Goal: Task Accomplishment & Management: Manage account settings

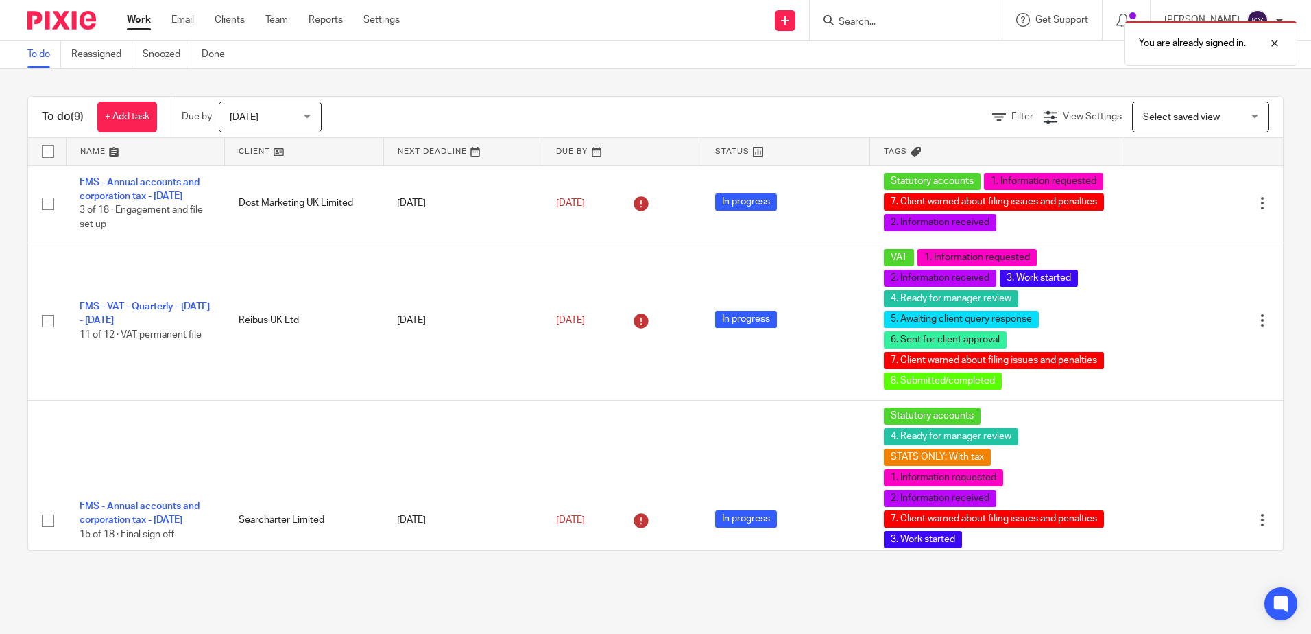
click at [923, 23] on div "You are already signed in." at bounding box center [977, 40] width 642 height 52
click at [1276, 45] on div at bounding box center [1264, 43] width 37 height 16
click at [921, 29] on form at bounding box center [910, 20] width 146 height 17
click at [890, 27] on input "Search" at bounding box center [898, 22] width 123 height 12
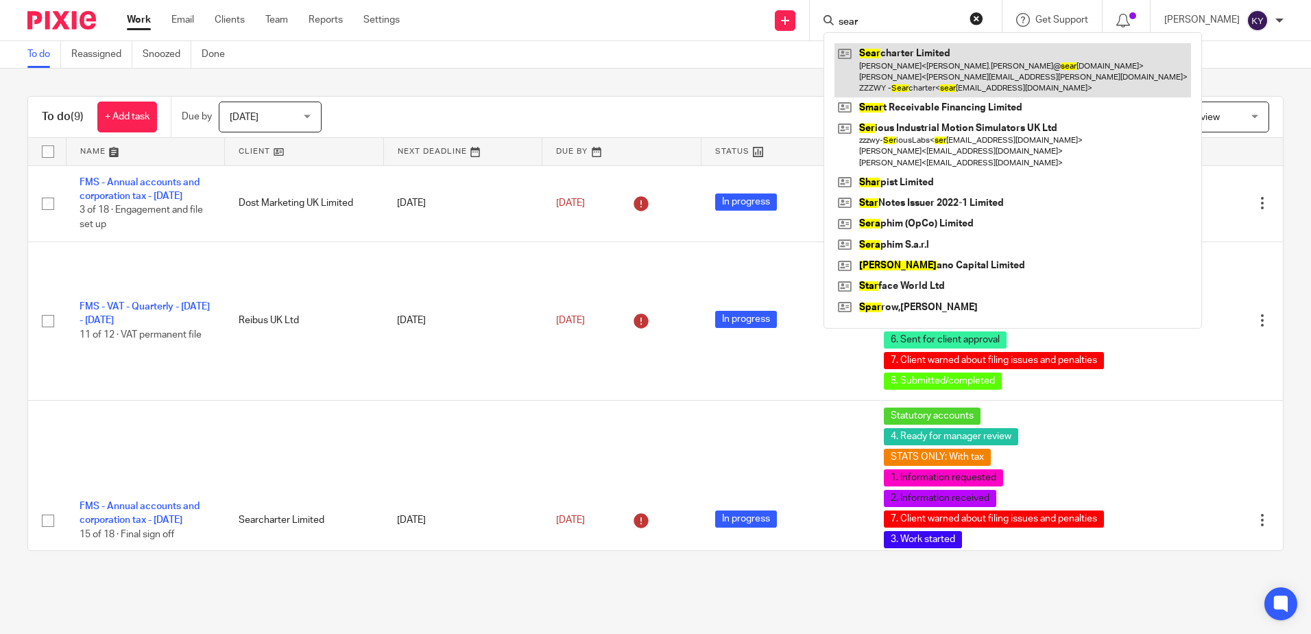
type input "sear"
click at [920, 60] on link at bounding box center [1013, 70] width 357 height 54
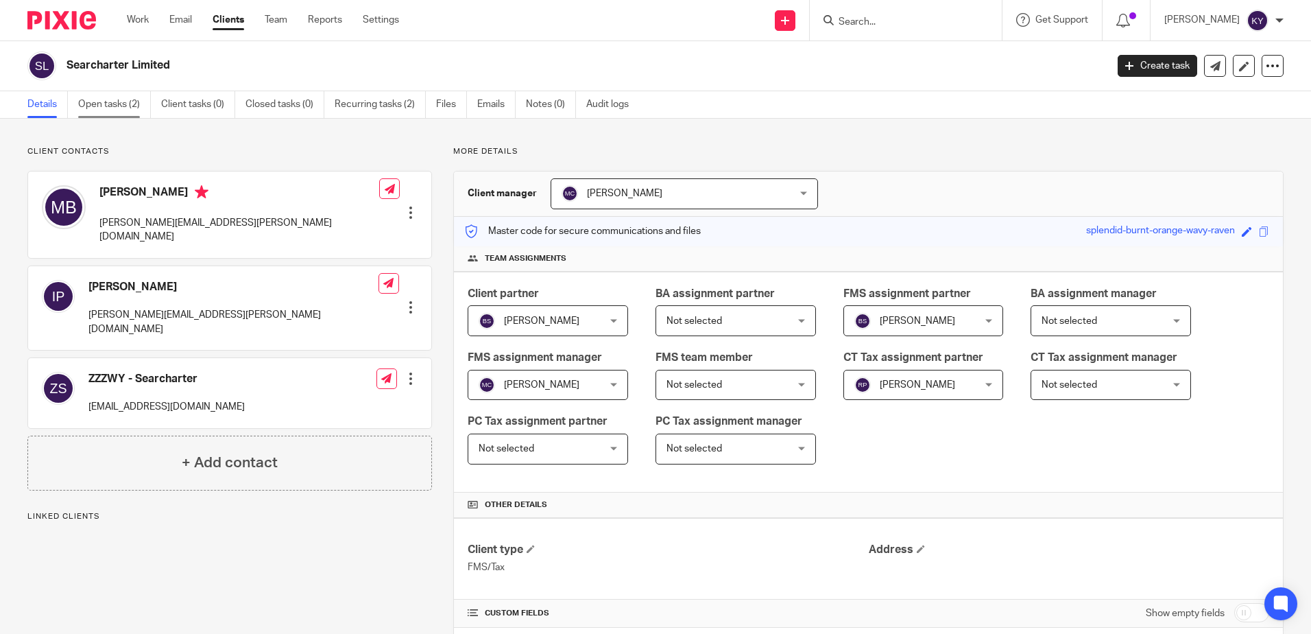
click at [119, 106] on link "Open tasks (2)" at bounding box center [114, 104] width 73 height 27
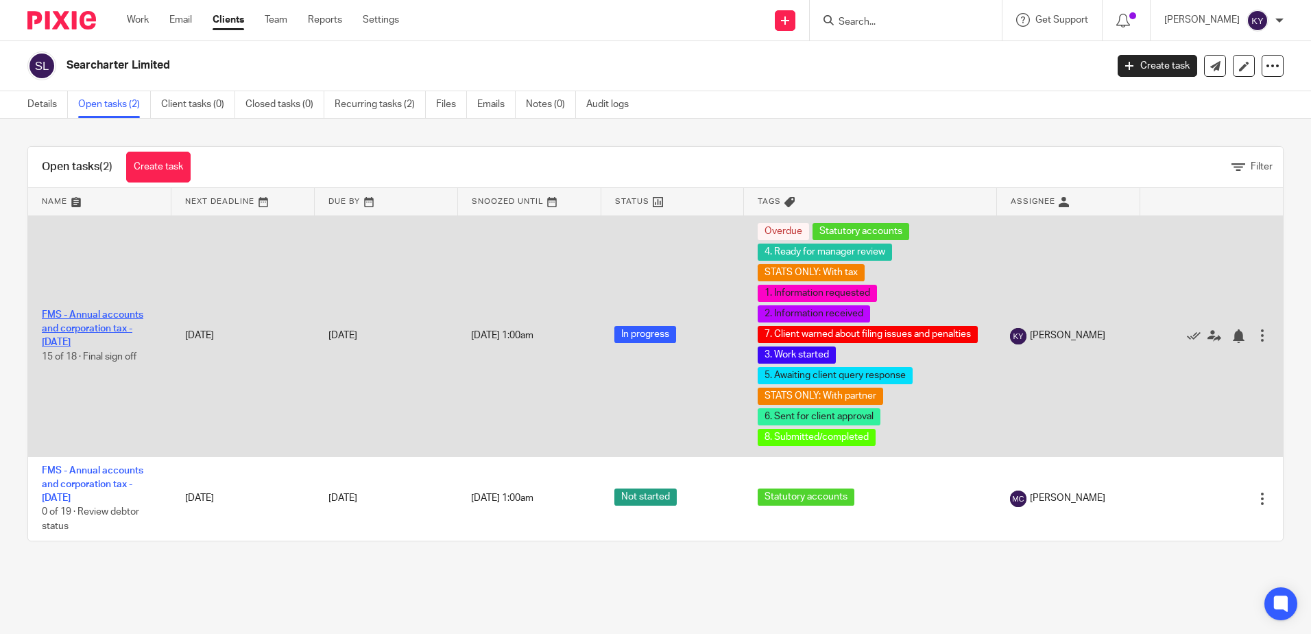
click at [67, 326] on link "FMS - Annual accounts and corporation tax - [DATE]" at bounding box center [92, 329] width 101 height 38
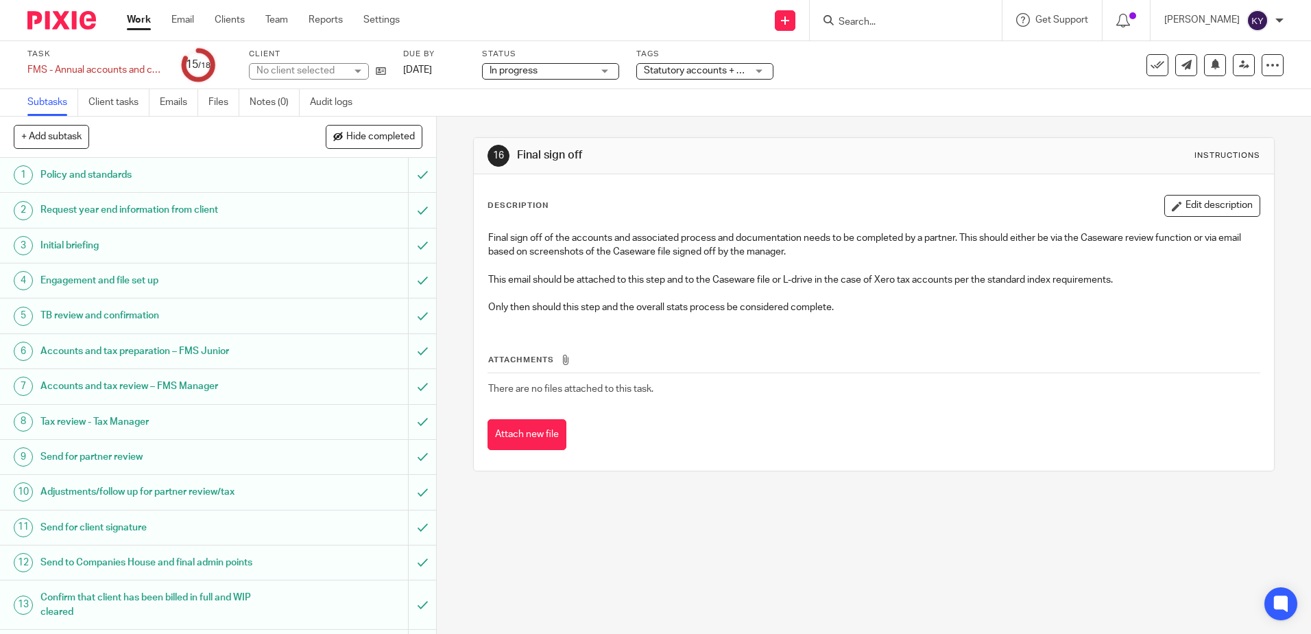
scroll to position [193, 0]
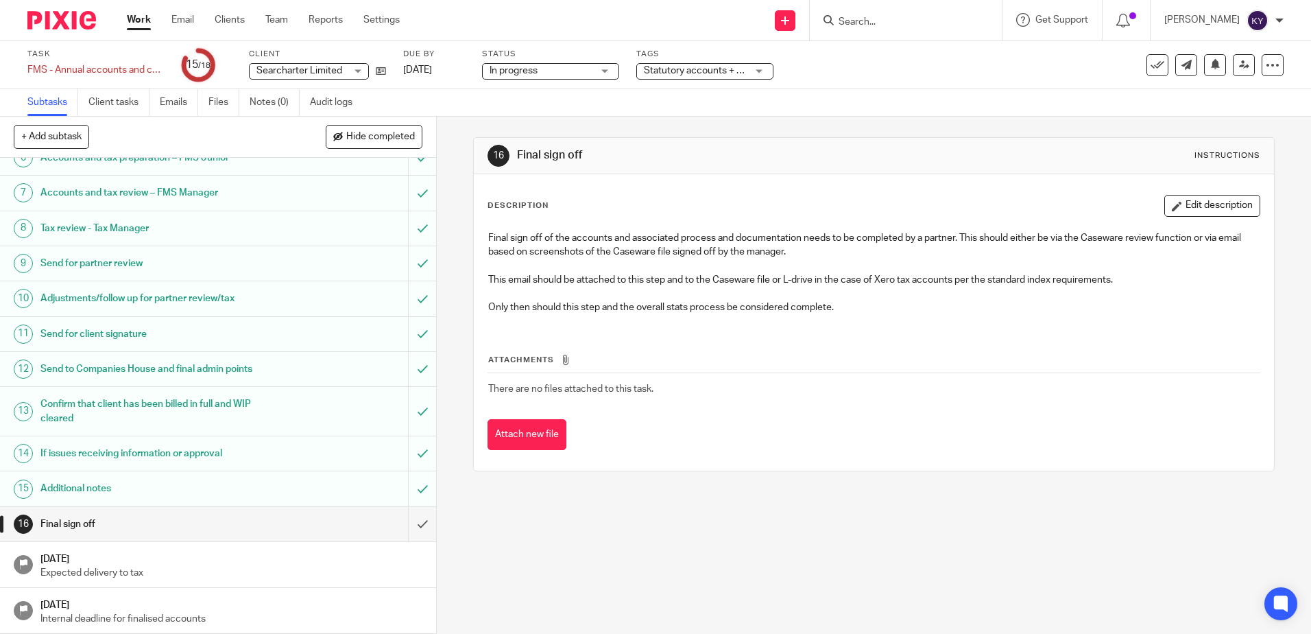
click at [754, 73] on div "Statutory accounts + 10" at bounding box center [704, 71] width 137 height 16
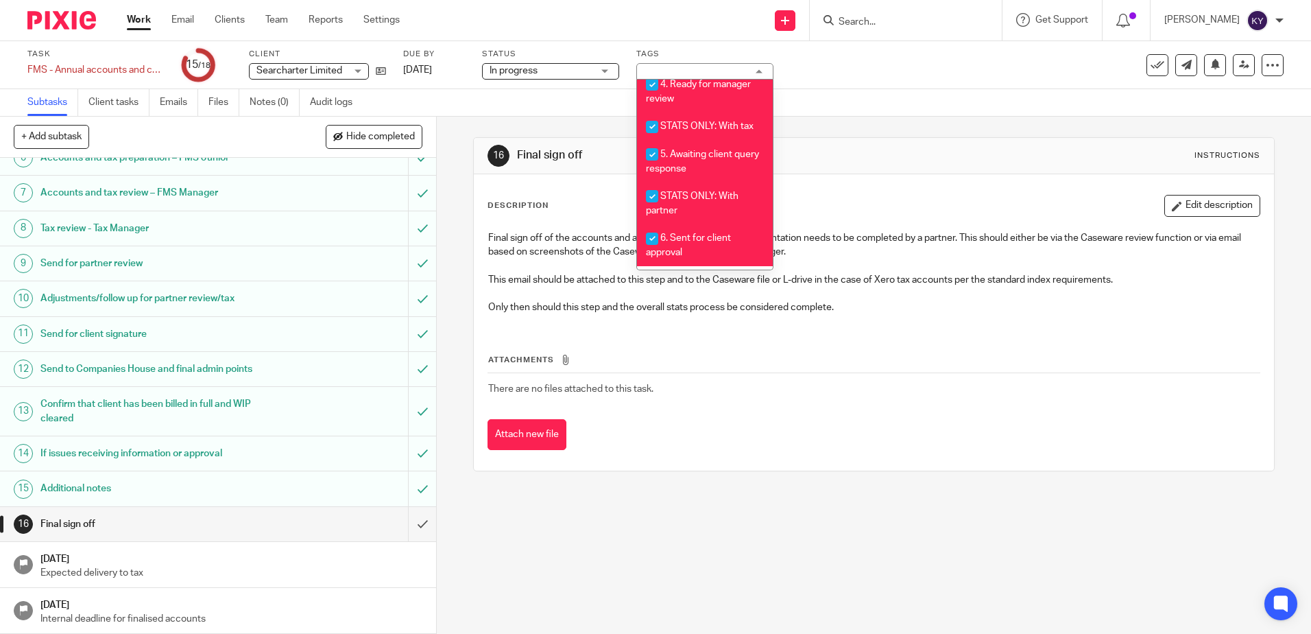
scroll to position [494, 0]
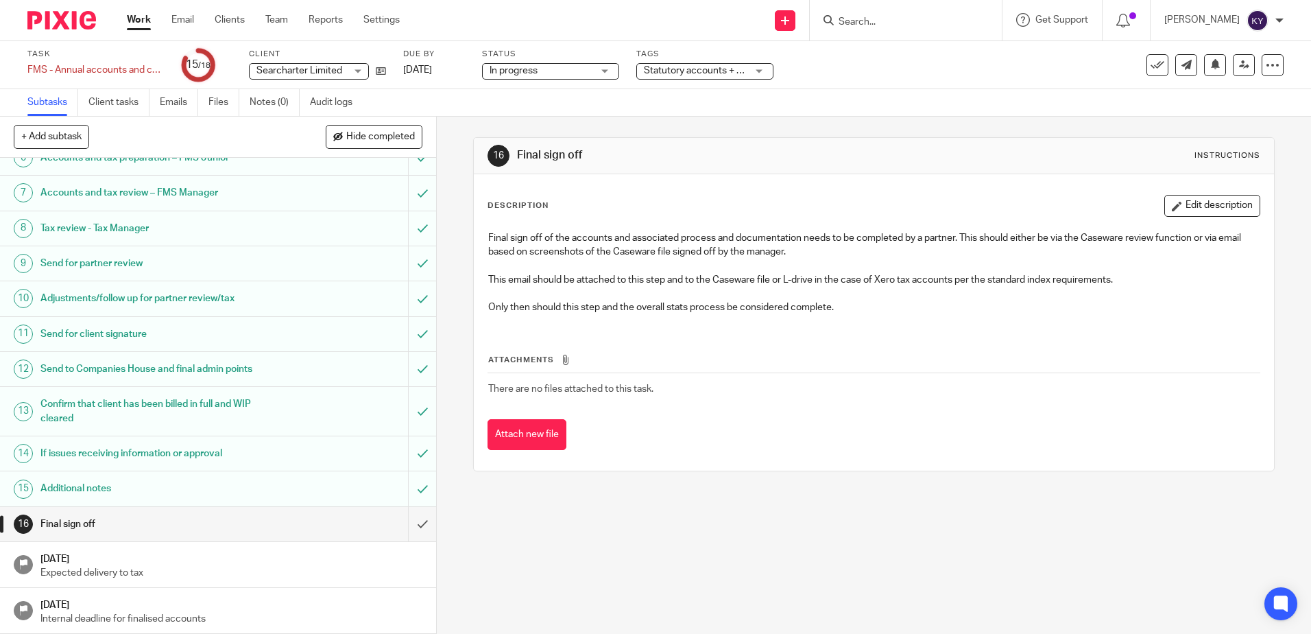
click at [604, 533] on div "16 Final sign off Instructions Description Edit description Final sign off of t…" at bounding box center [874, 375] width 874 height 517
click at [520, 427] on button "Attach new file" at bounding box center [527, 434] width 79 height 31
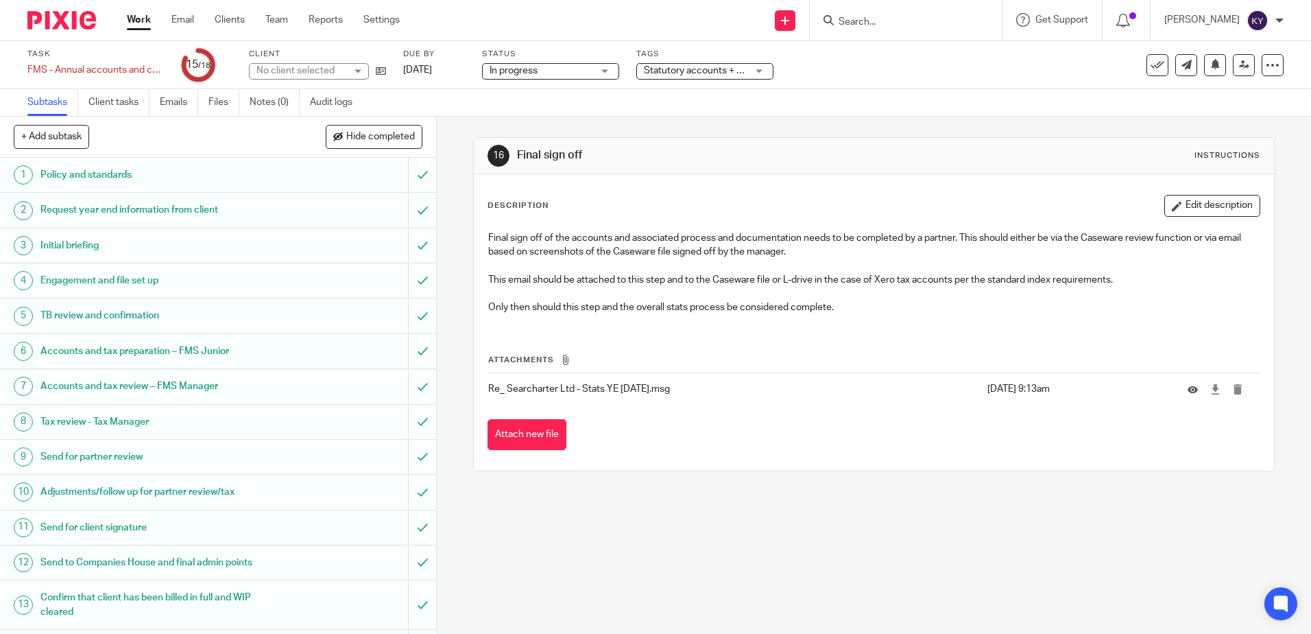
scroll to position [193, 0]
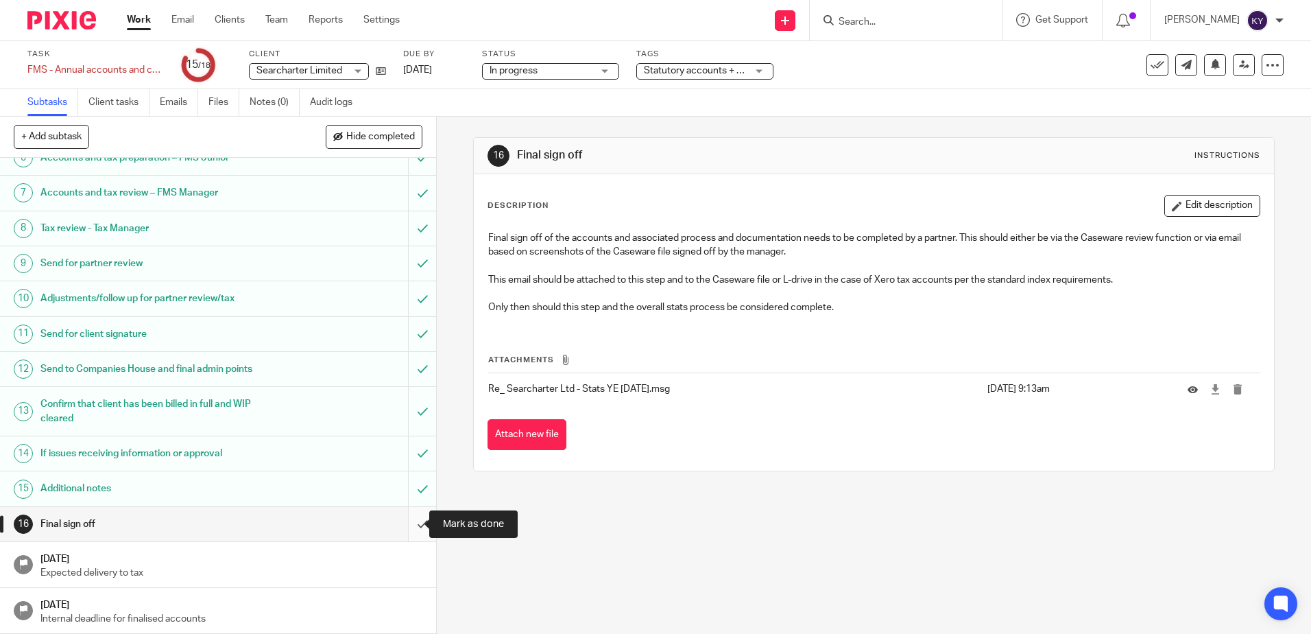
click at [407, 530] on input "submit" at bounding box center [218, 524] width 436 height 34
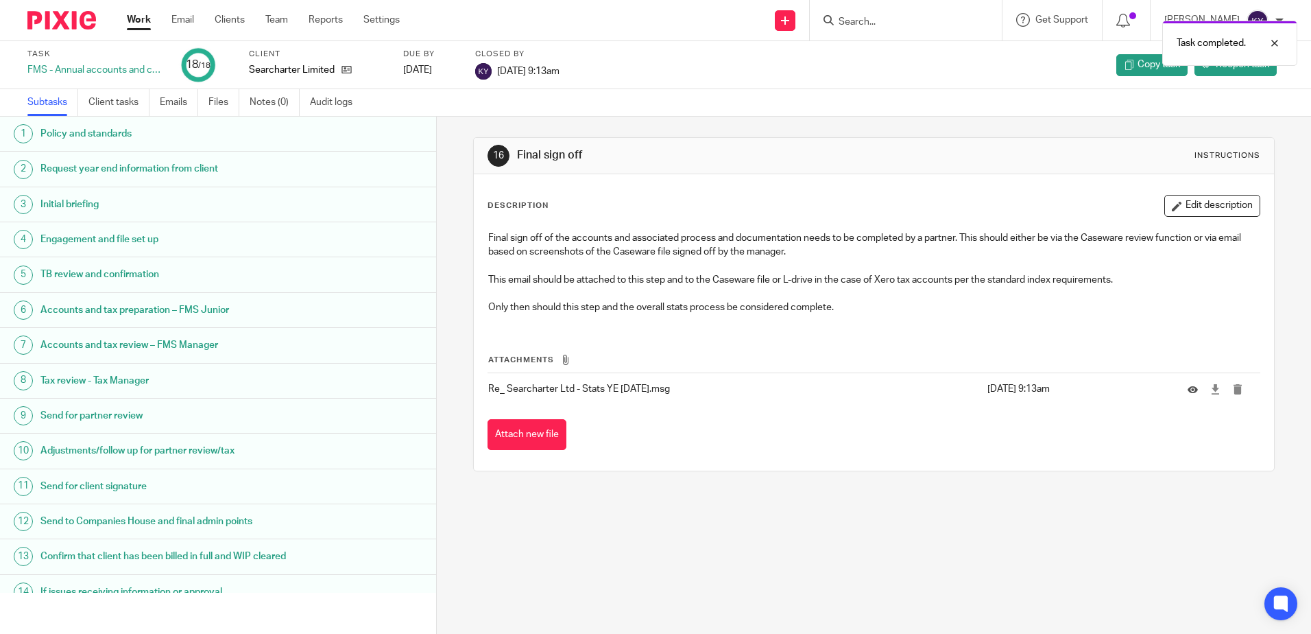
click at [604, 548] on div "16 Final sign off Instructions Description Edit description Final sign off of t…" at bounding box center [874, 375] width 874 height 517
click at [897, 26] on input "Search" at bounding box center [898, 22] width 123 height 12
type input "t"
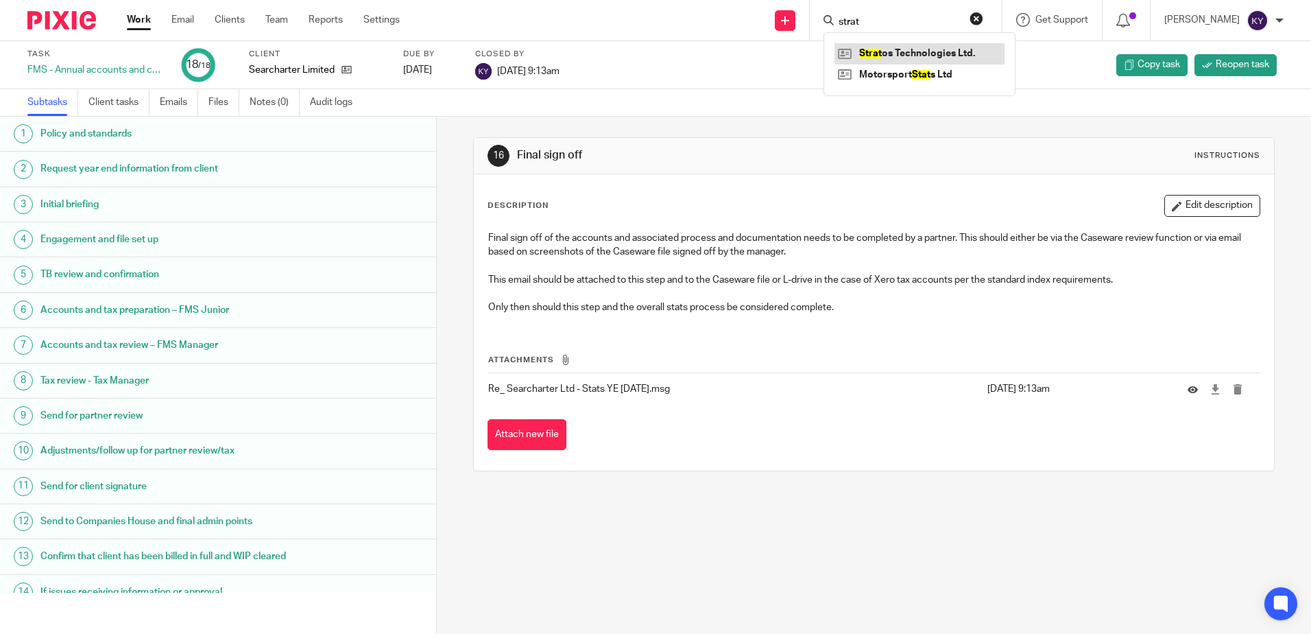
type input "strat"
click at [946, 56] on link at bounding box center [920, 53] width 170 height 21
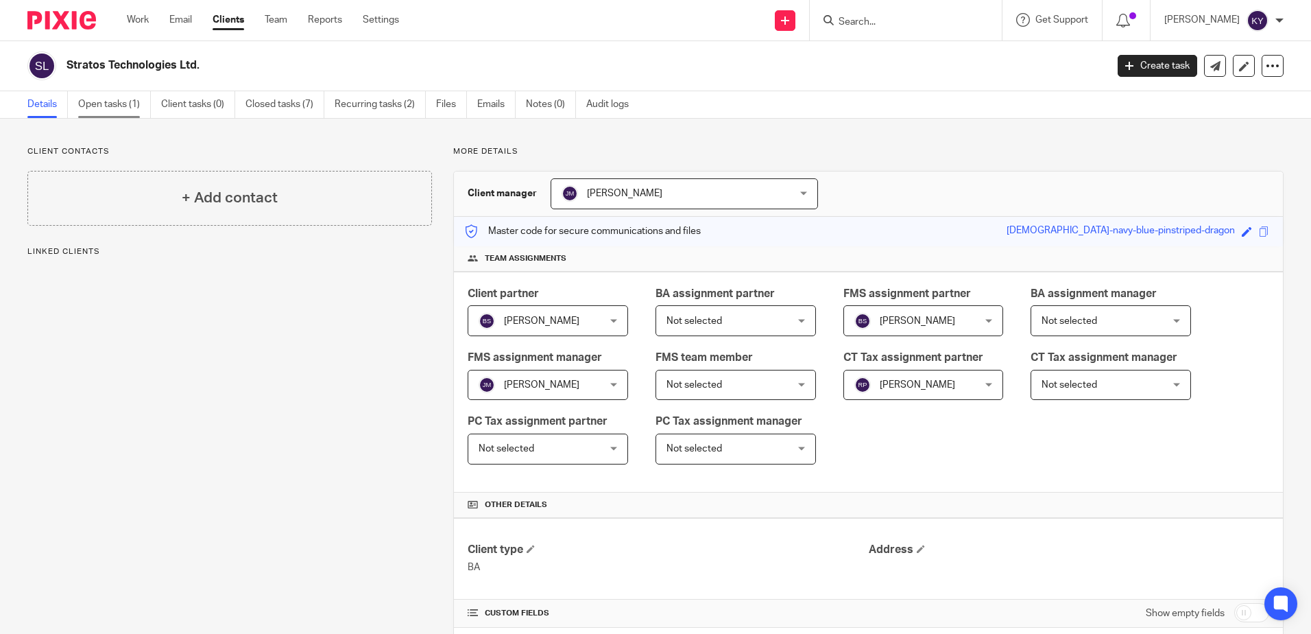
click at [118, 107] on link "Open tasks (1)" at bounding box center [114, 104] width 73 height 27
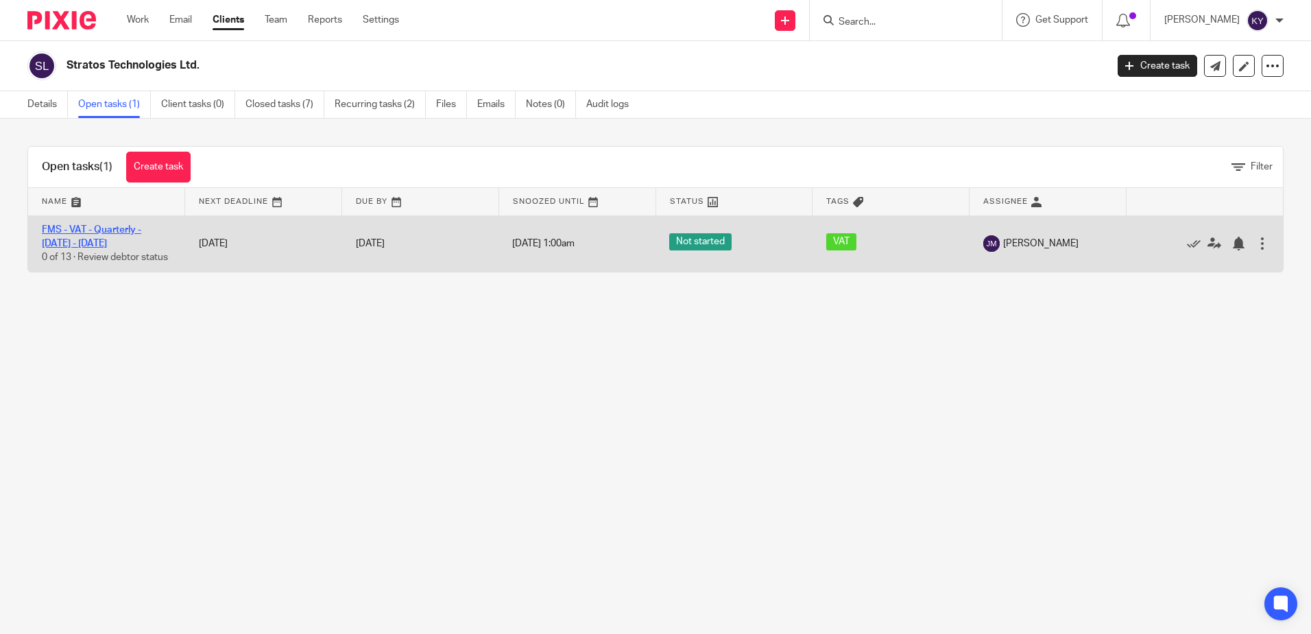
click at [103, 232] on link "FMS - VAT - Quarterly - [DATE] - [DATE]" at bounding box center [91, 236] width 99 height 23
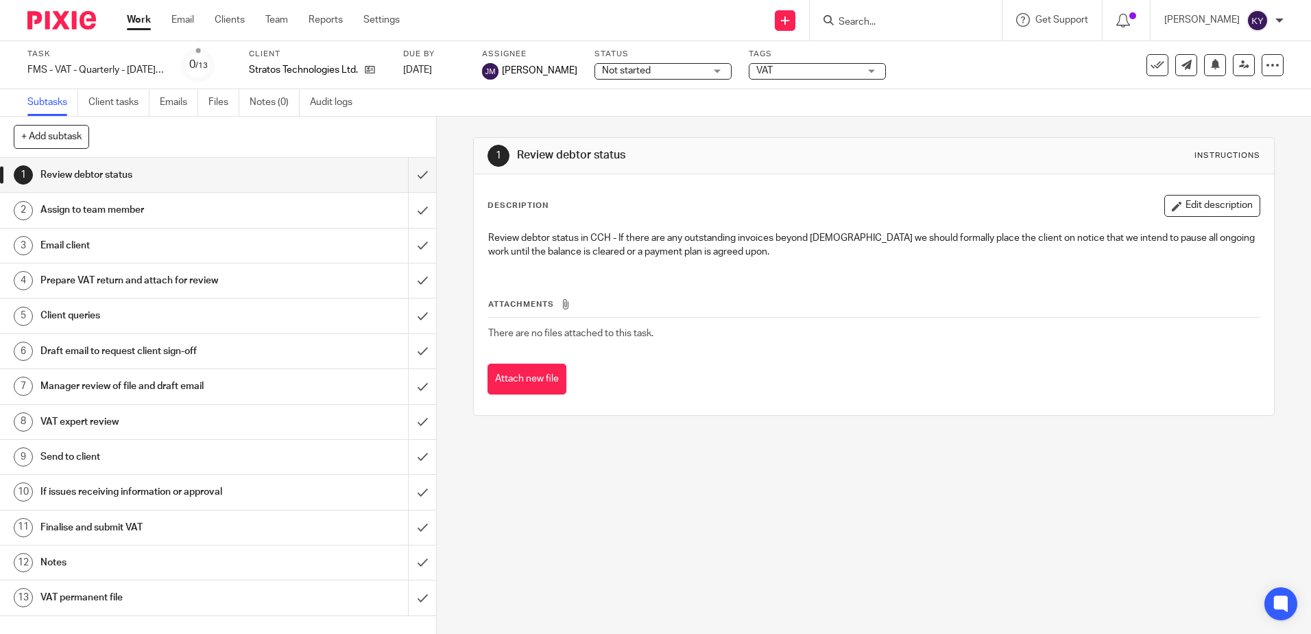
click at [813, 67] on span "VAT" at bounding box center [807, 71] width 103 height 14
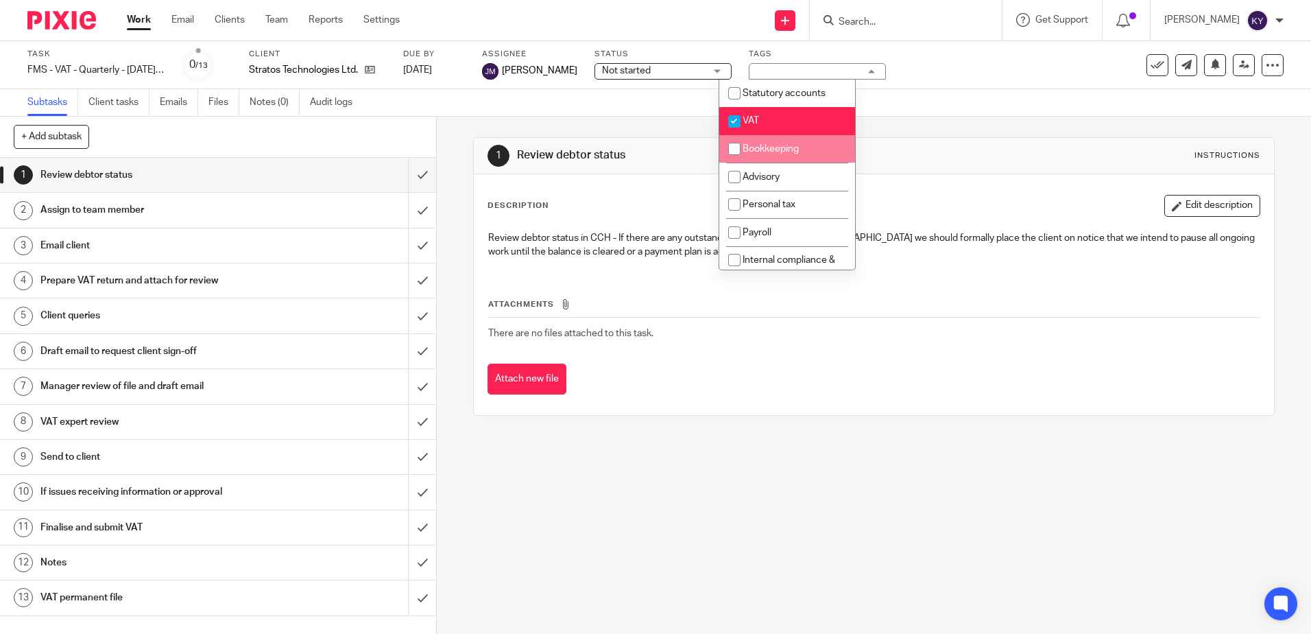
scroll to position [137, 0]
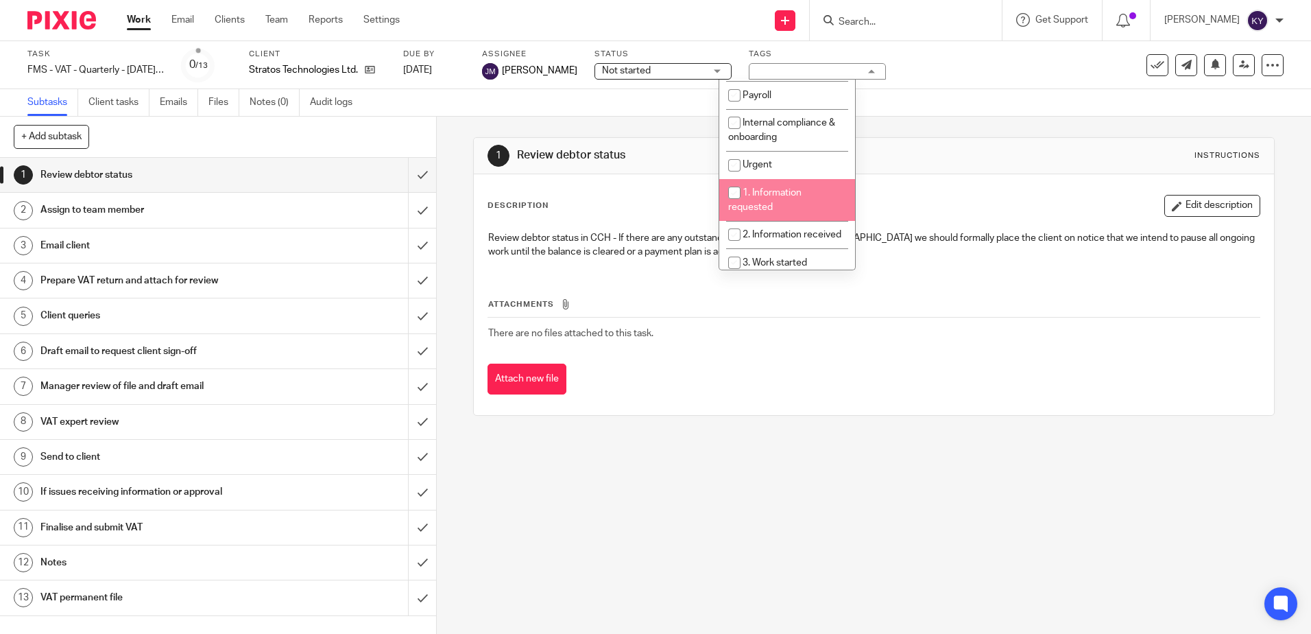
click at [767, 200] on li "1. Information requested" at bounding box center [787, 200] width 136 height 42
checkbox input "true"
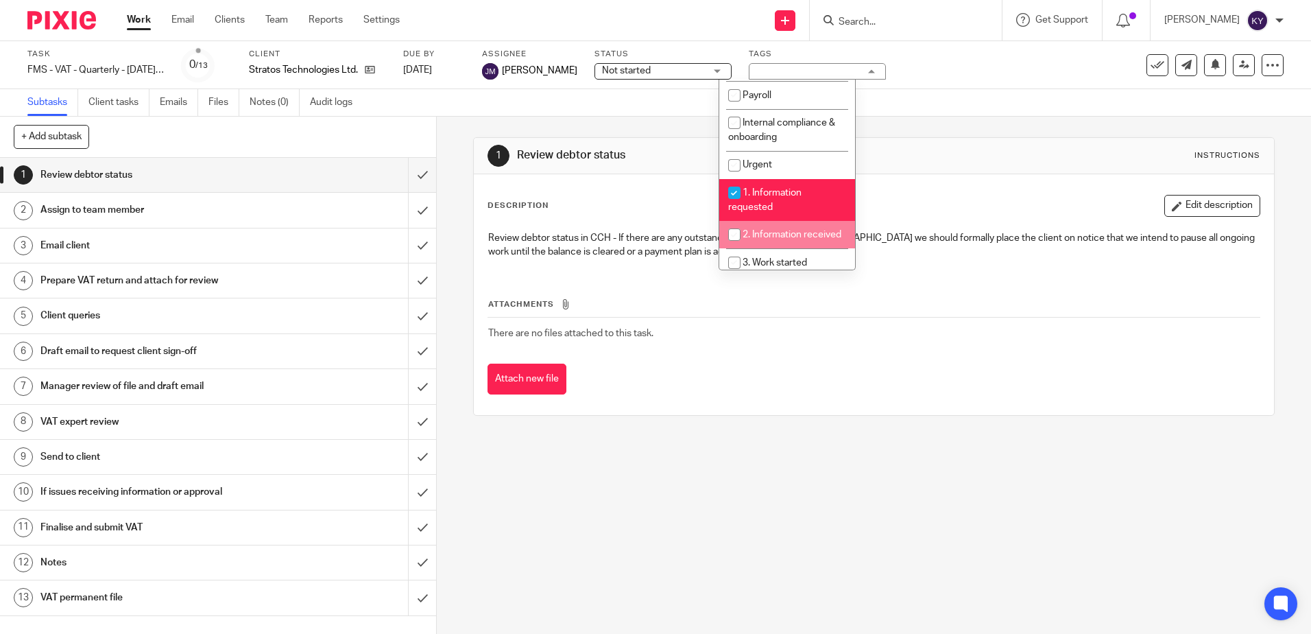
click at [764, 233] on span "2. Information received" at bounding box center [792, 235] width 99 height 10
checkbox input "true"
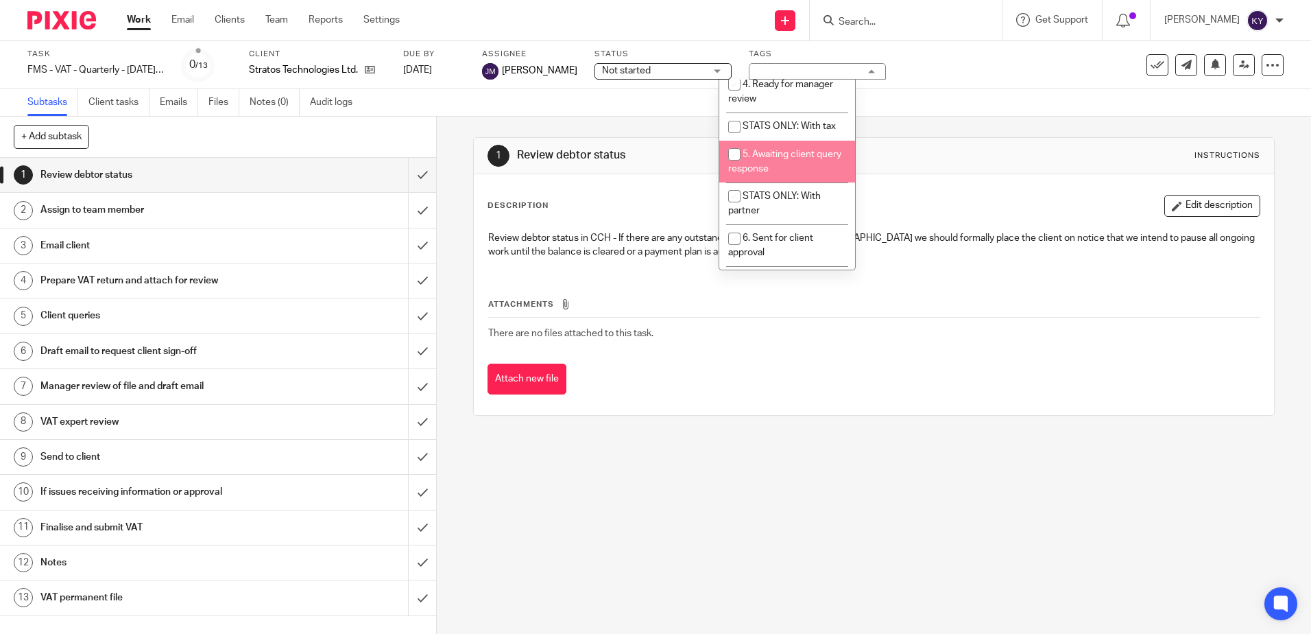
scroll to position [274, 0]
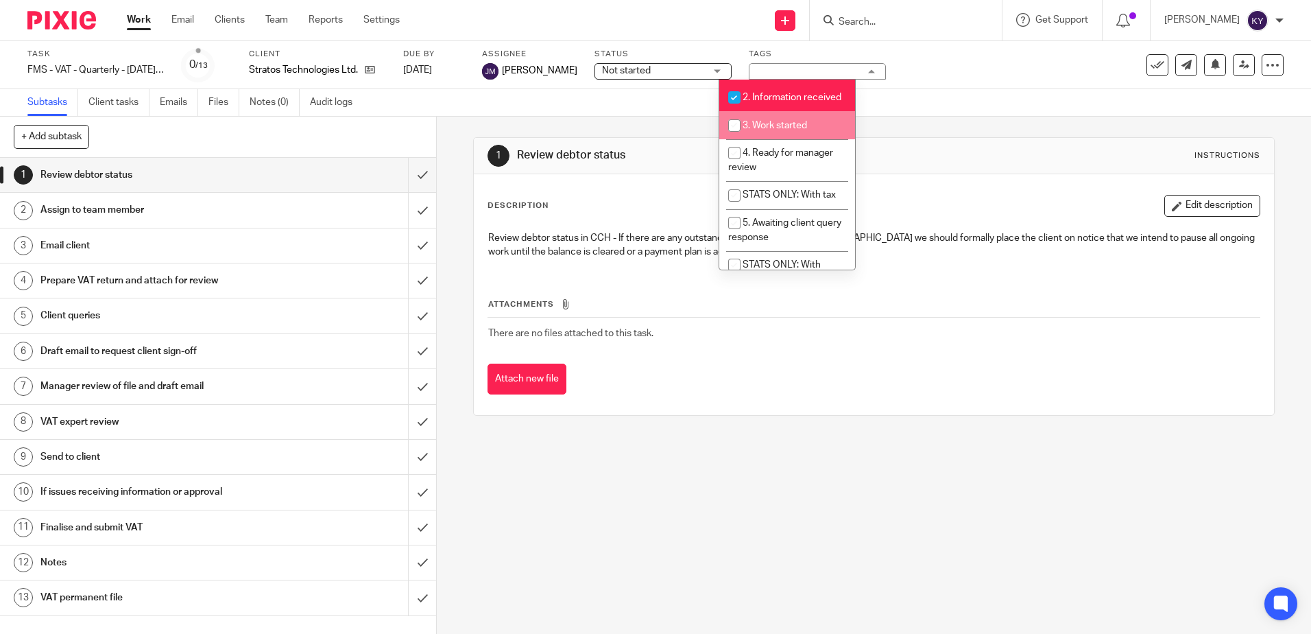
click at [769, 139] on li "3. Work started" at bounding box center [787, 125] width 136 height 28
checkbox input "true"
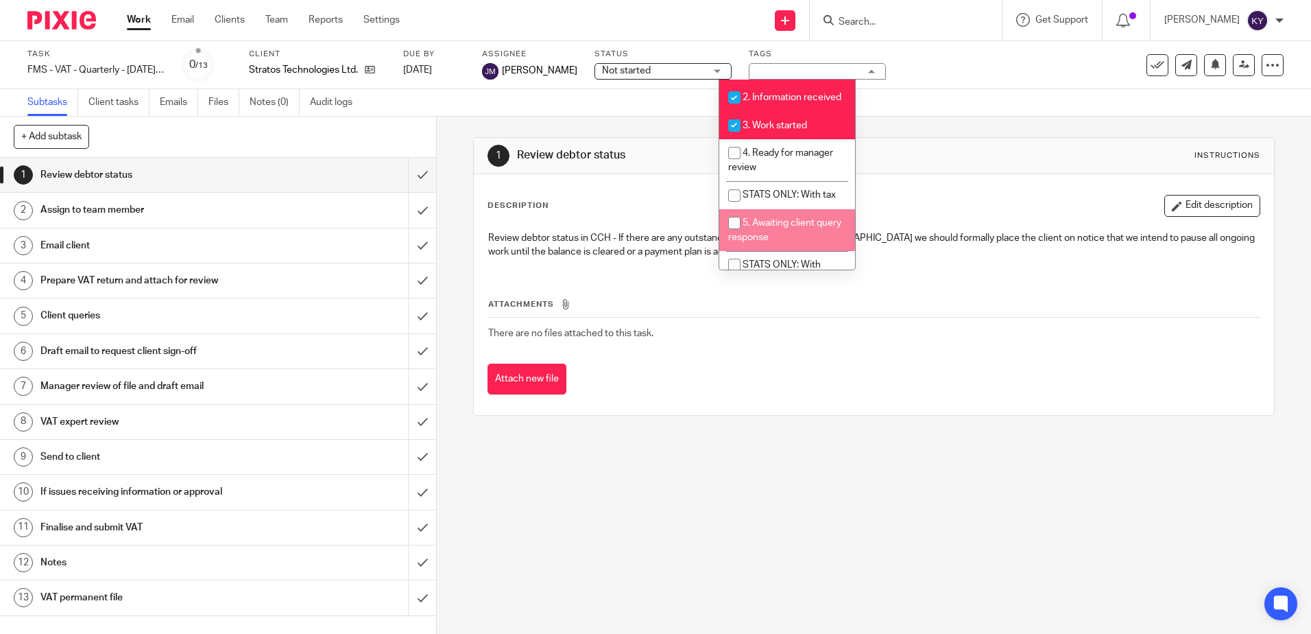
click at [676, 493] on div "1 Review debtor status Instructions Description Edit description Review debtor …" at bounding box center [874, 375] width 874 height 517
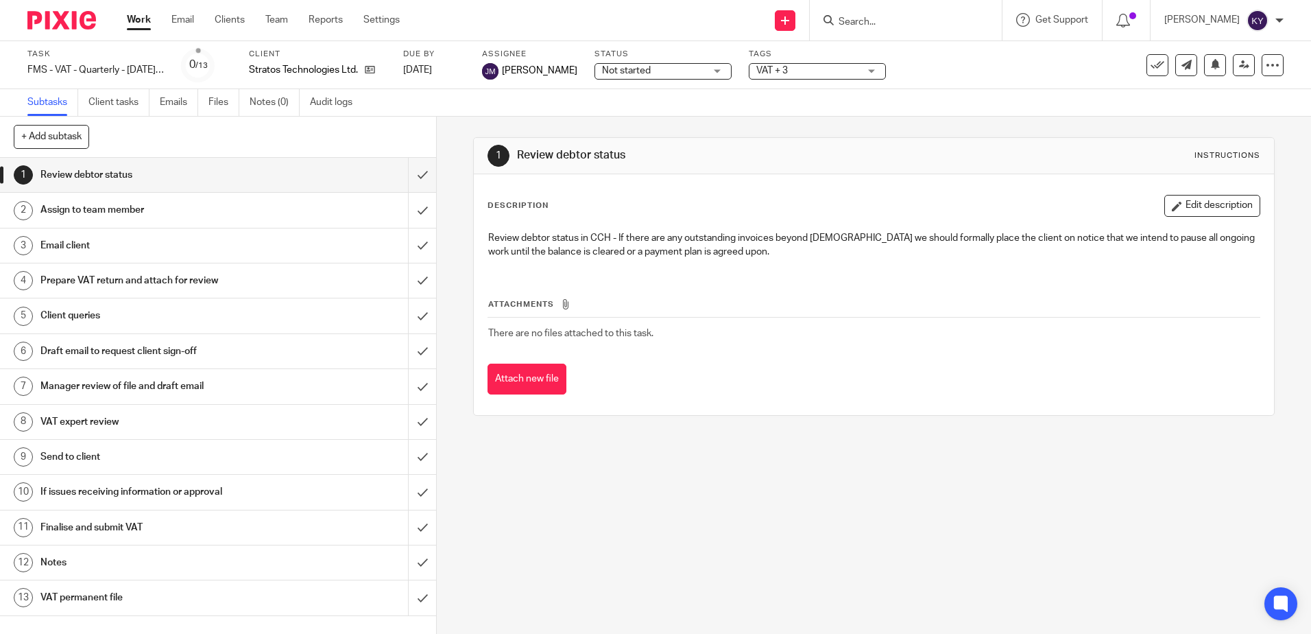
click at [110, 206] on h1 "Assign to team member" at bounding box center [158, 210] width 236 height 21
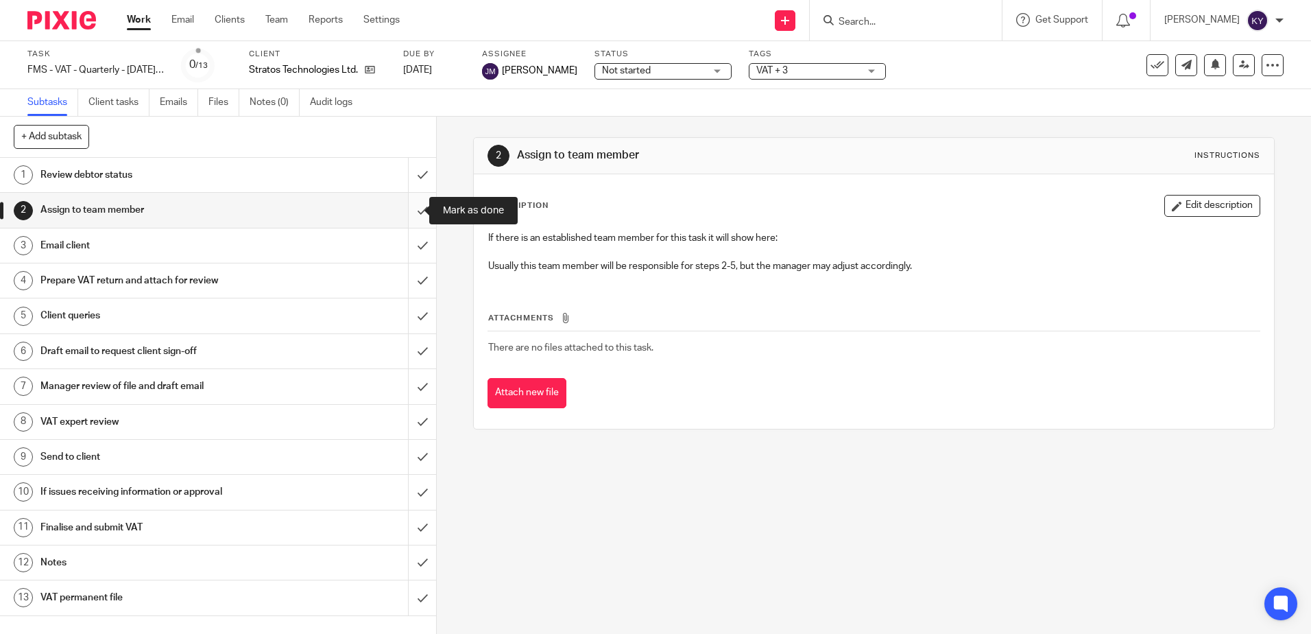
click at [407, 213] on input "submit" at bounding box center [218, 210] width 436 height 34
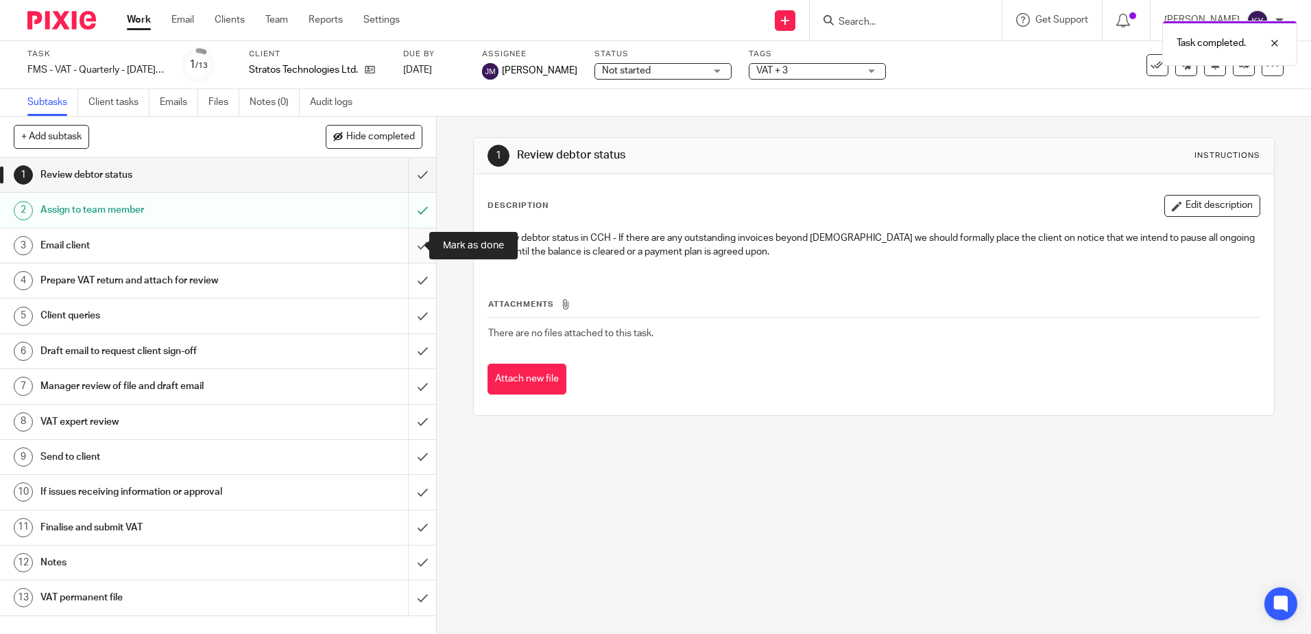
click at [403, 243] on input "submit" at bounding box center [218, 245] width 436 height 34
click at [184, 178] on h1 "Review debtor status" at bounding box center [158, 175] width 236 height 21
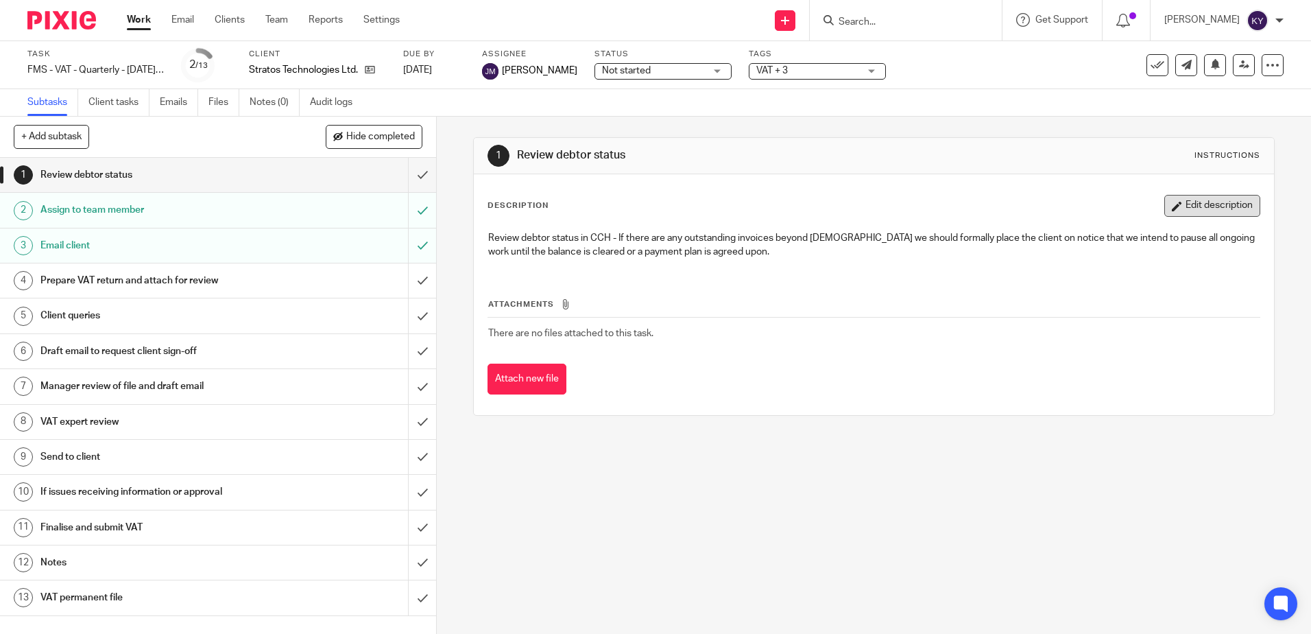
click at [1165, 209] on button "Edit description" at bounding box center [1213, 206] width 96 height 22
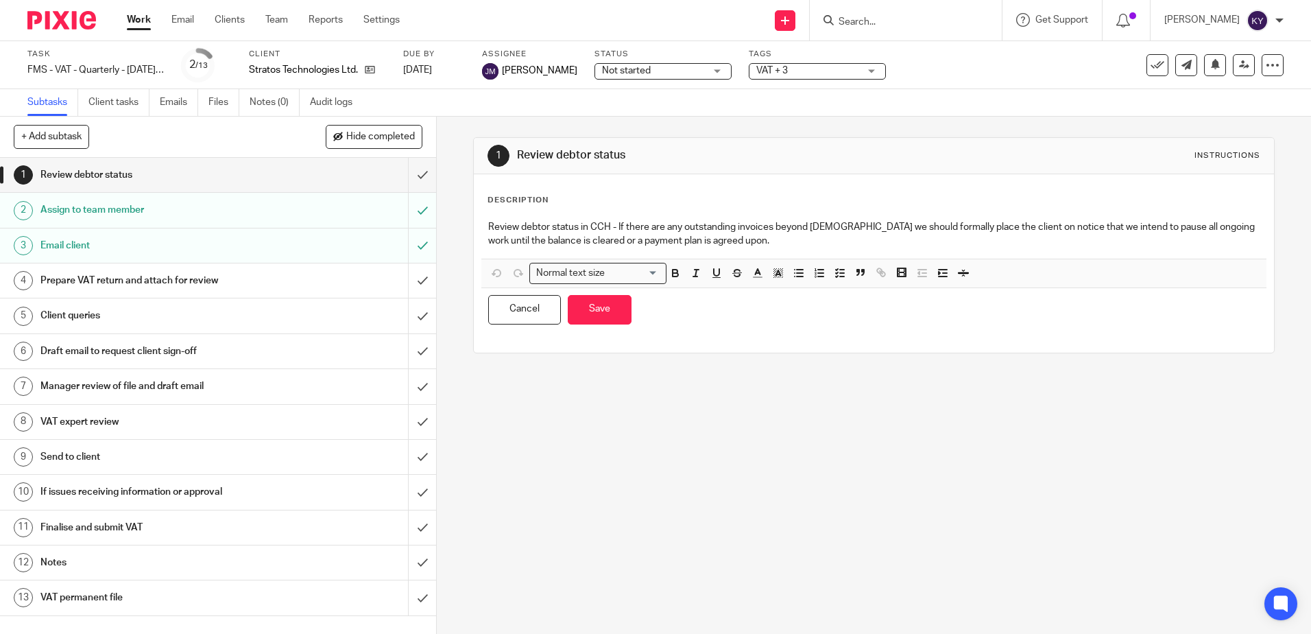
click at [758, 239] on p "Review debtor status in CCH - If there are any outstanding invoices beyond 2 mo…" at bounding box center [873, 234] width 771 height 28
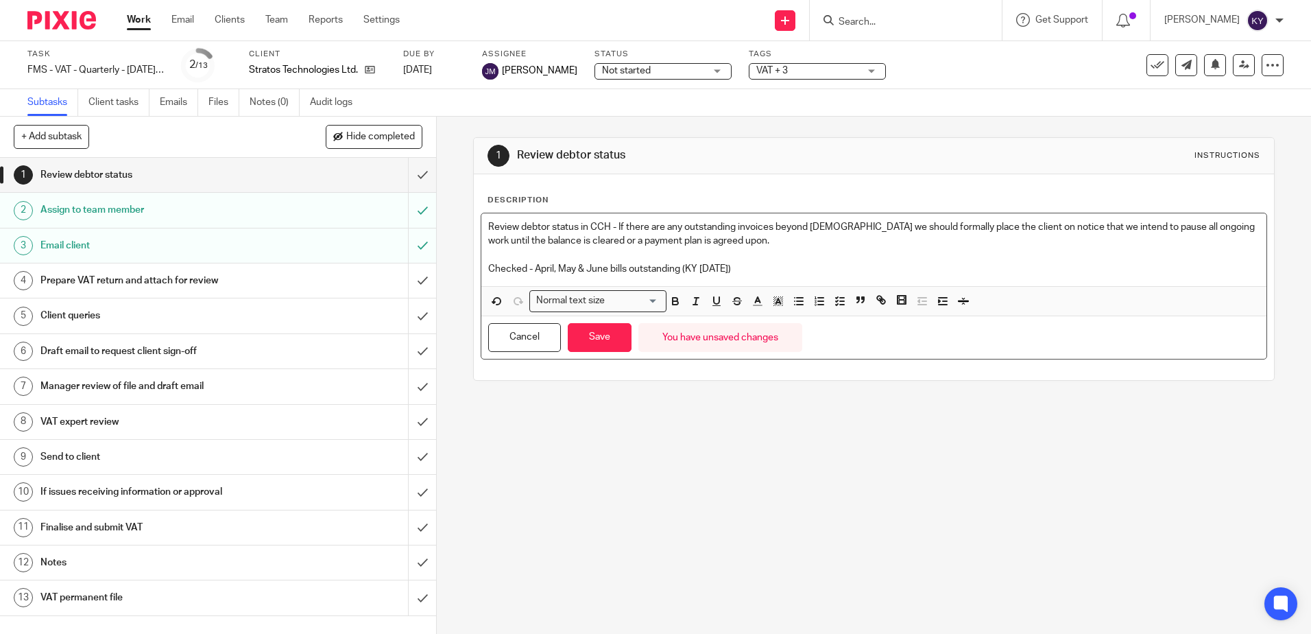
drag, startPoint x: 756, startPoint y: 265, endPoint x: 485, endPoint y: 265, distance: 270.9
click at [481, 263] on div "Review debtor status in CCH - If there are any outstanding invoices beyond 2 mo…" at bounding box center [873, 249] width 785 height 73
click at [669, 297] on icon "button" at bounding box center [675, 301] width 12 height 12
click at [754, 305] on line "button" at bounding box center [758, 305] width 8 height 0
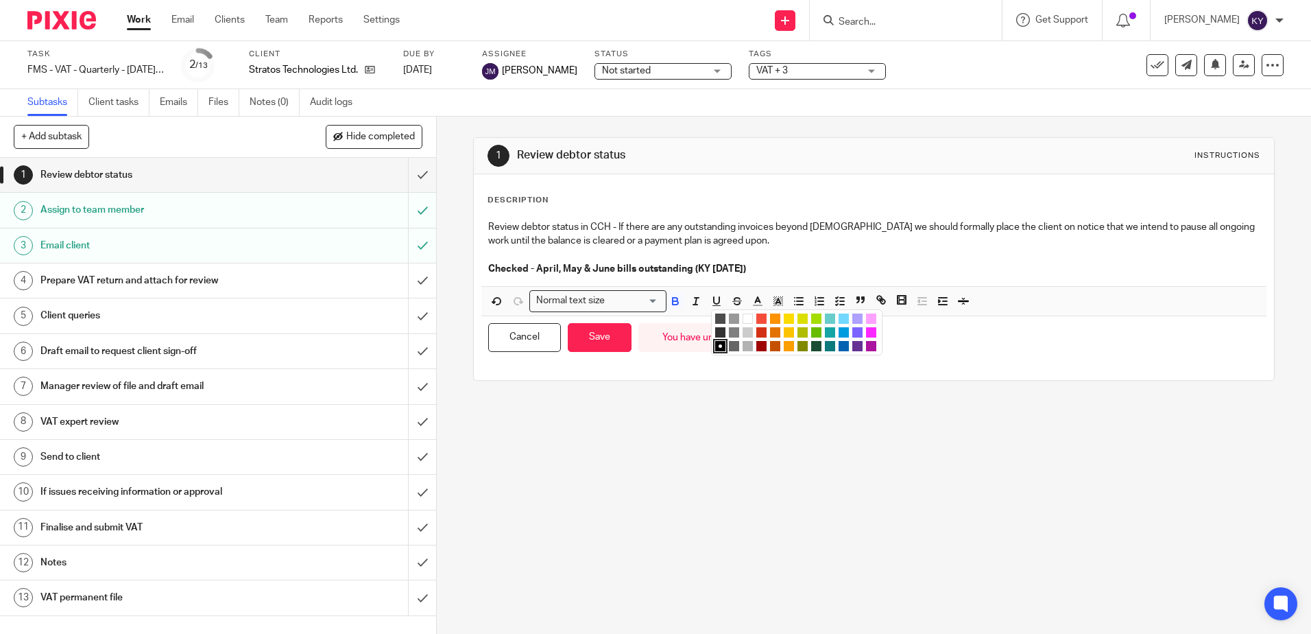
click at [866, 329] on li "color:#FA28FF" at bounding box center [871, 332] width 10 height 10
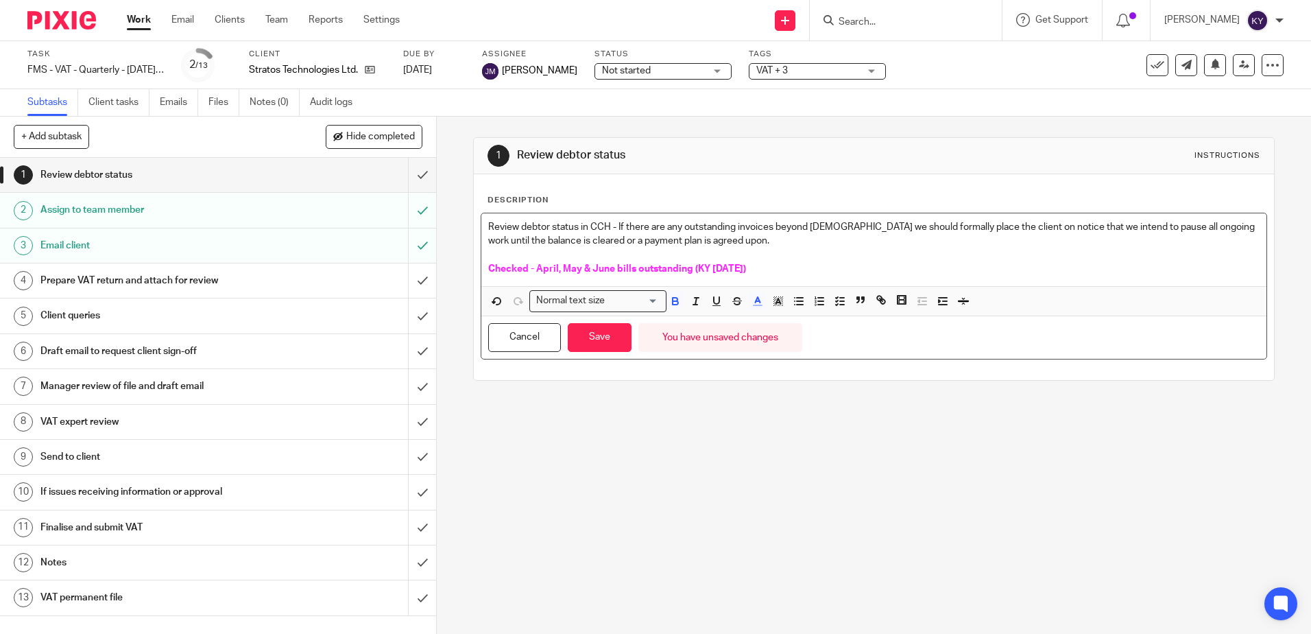
click at [783, 267] on p "Checked - April, May & June bills outstanding (KY 12.08.2025)" at bounding box center [873, 269] width 771 height 14
click at [598, 360] on div "Description Review debtor status in CCH - If there are any outstanding invoices…" at bounding box center [874, 277] width 800 height 206
click at [691, 270] on span "Checked - April, May & June bills outstanding (KY 12.08.2025)" at bounding box center [617, 269] width 258 height 10
click at [791, 263] on p "Checked - April, May & June bills outstanding only (KY 12.08.2025)" at bounding box center [873, 269] width 771 height 14
click at [606, 336] on button "Save" at bounding box center [600, 337] width 64 height 29
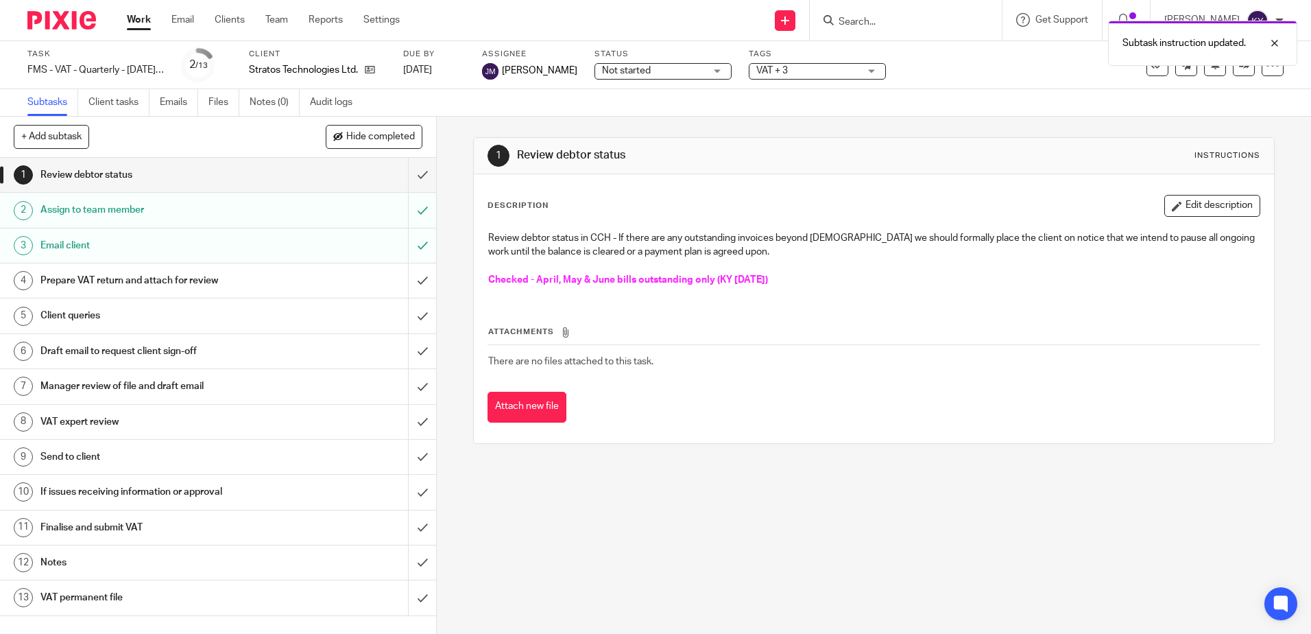
click at [656, 519] on div "1 Review debtor status Instructions Description Edit description Review debtor …" at bounding box center [874, 375] width 874 height 517
click at [404, 172] on input "submit" at bounding box center [218, 175] width 436 height 34
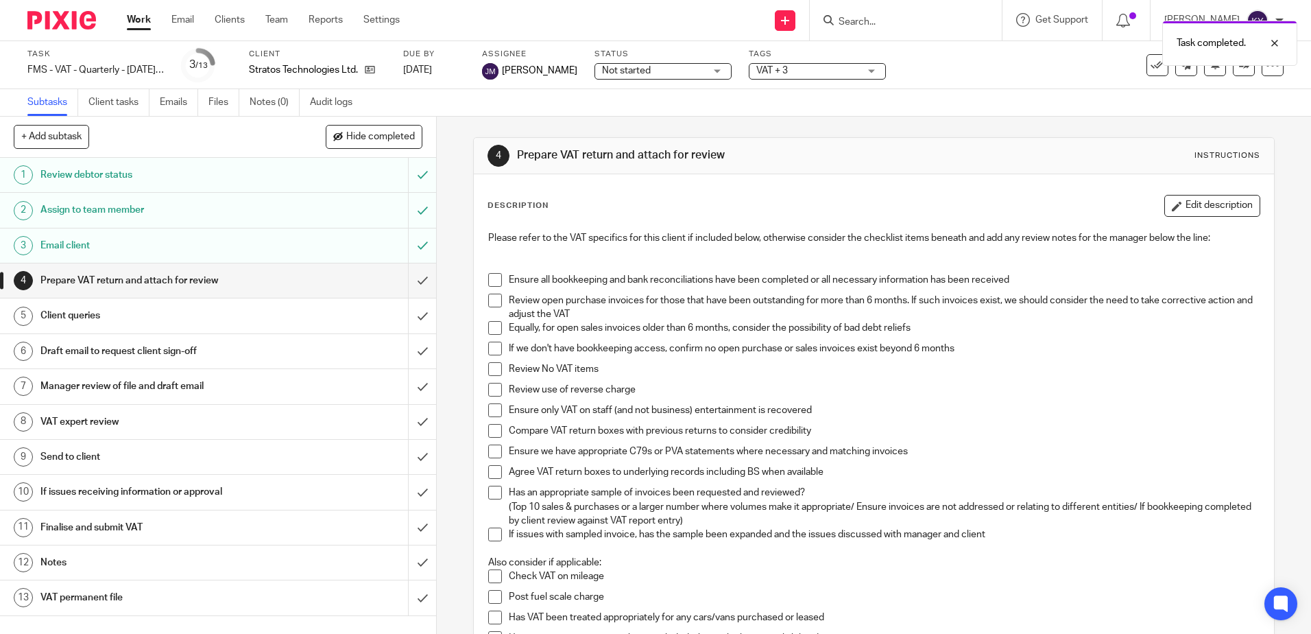
click at [457, 335] on div "4 Prepare VAT return and attach for review Instructions Description Edit descri…" at bounding box center [874, 375] width 874 height 517
click at [459, 322] on div "4 Prepare VAT return and attach for review Instructions Description Edit descri…" at bounding box center [874, 375] width 874 height 517
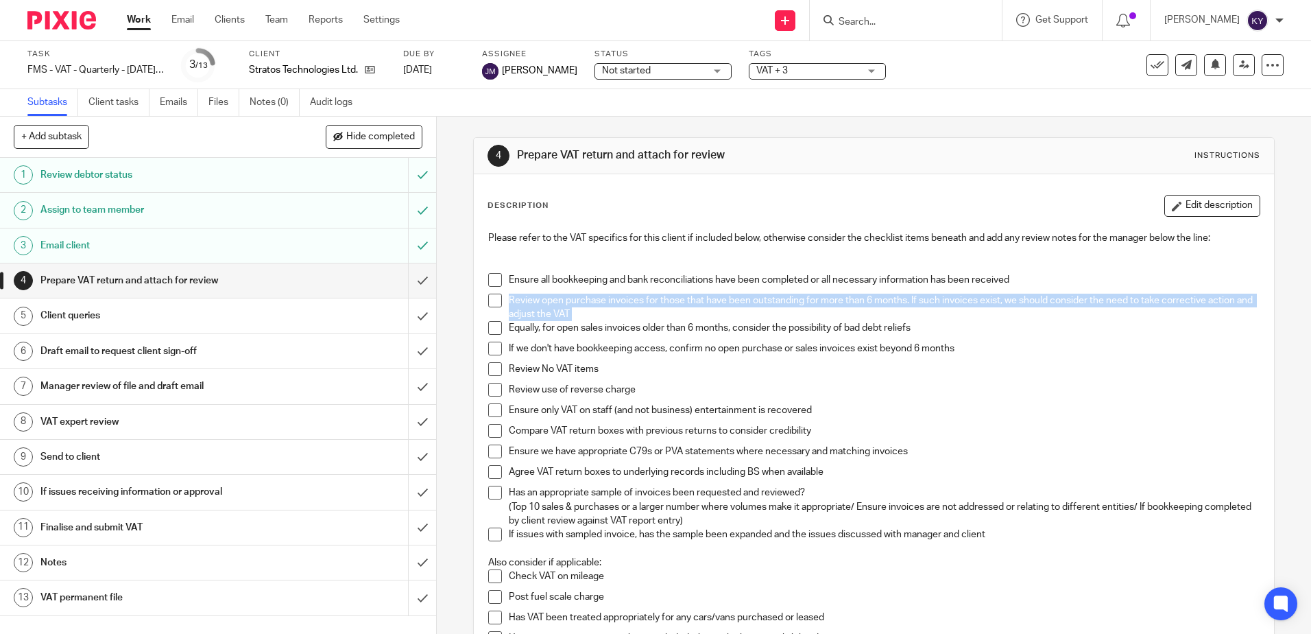
click at [882, 28] on input "Search" at bounding box center [898, 22] width 123 height 12
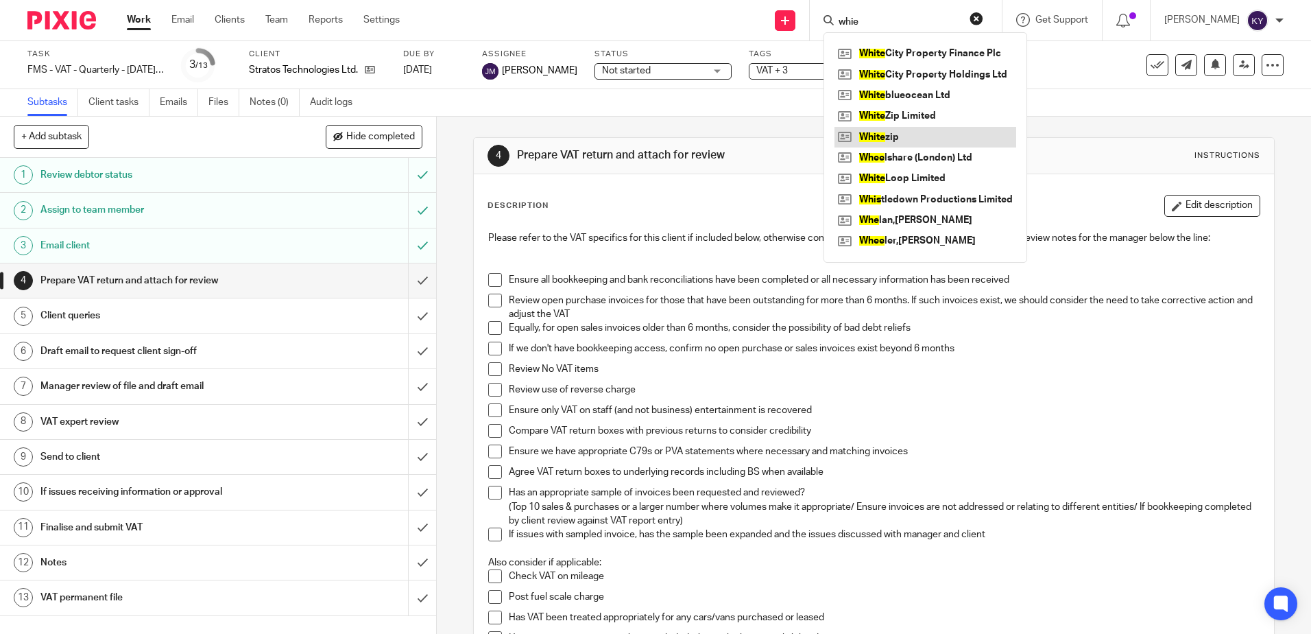
type input "whie"
click at [911, 139] on link at bounding box center [926, 137] width 182 height 21
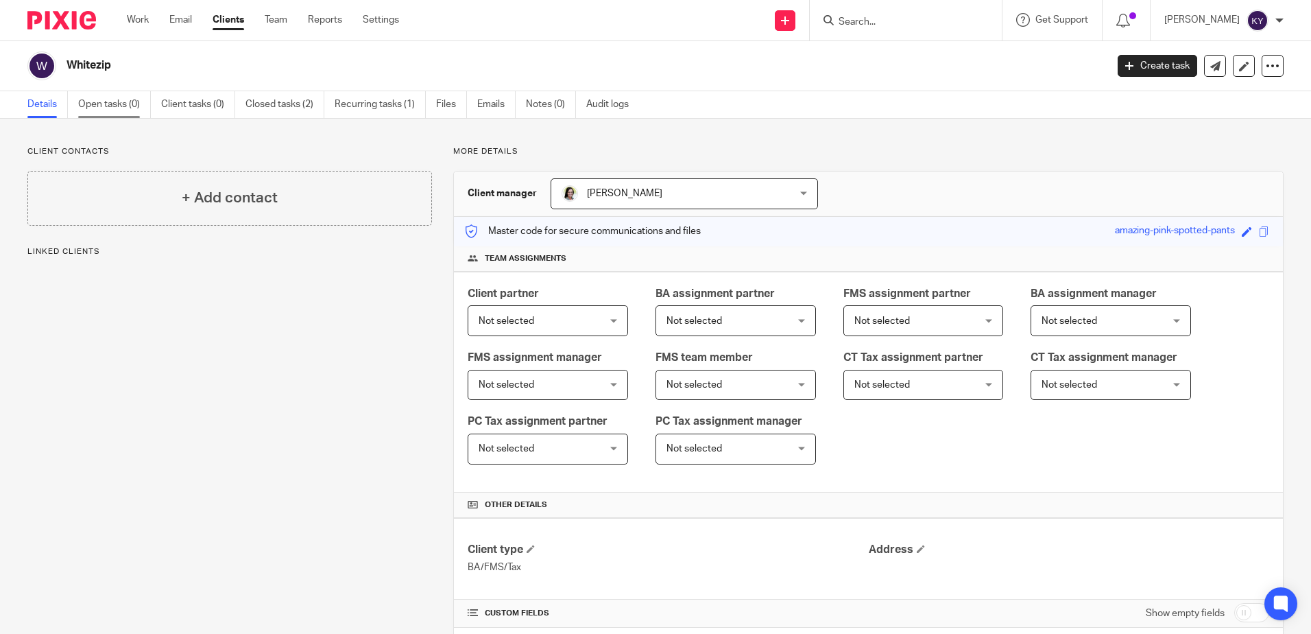
click at [84, 109] on link "Open tasks (0)" at bounding box center [114, 104] width 73 height 27
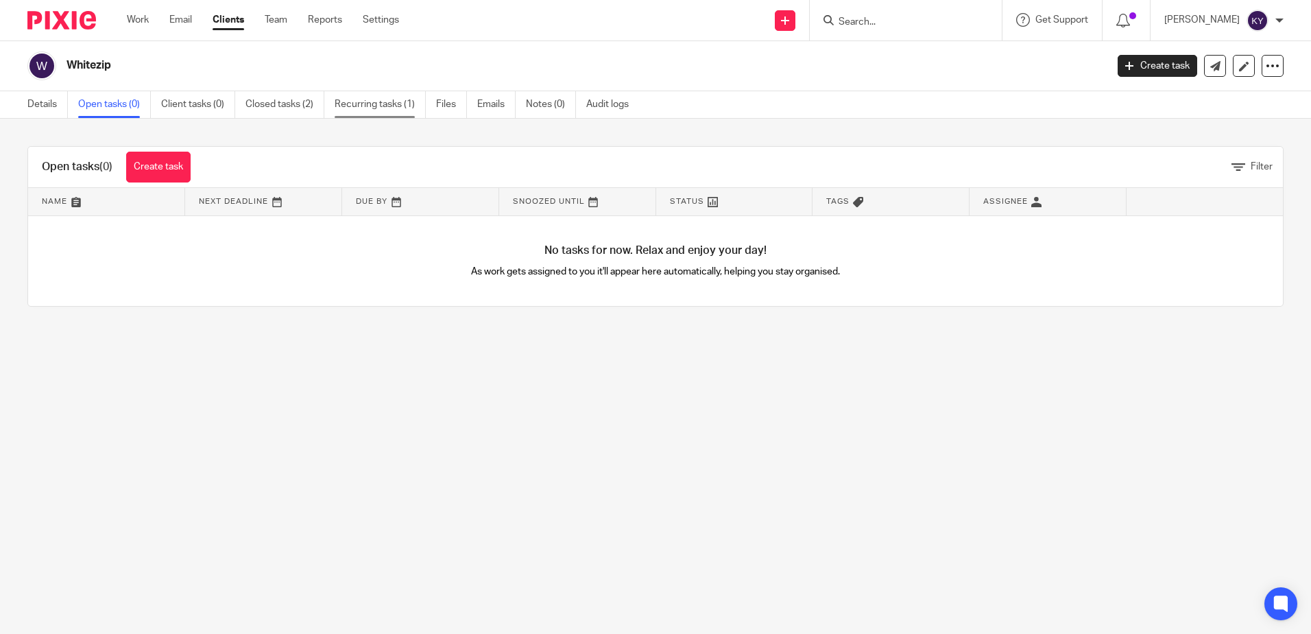
click at [398, 103] on link "Recurring tasks (1)" at bounding box center [380, 104] width 91 height 27
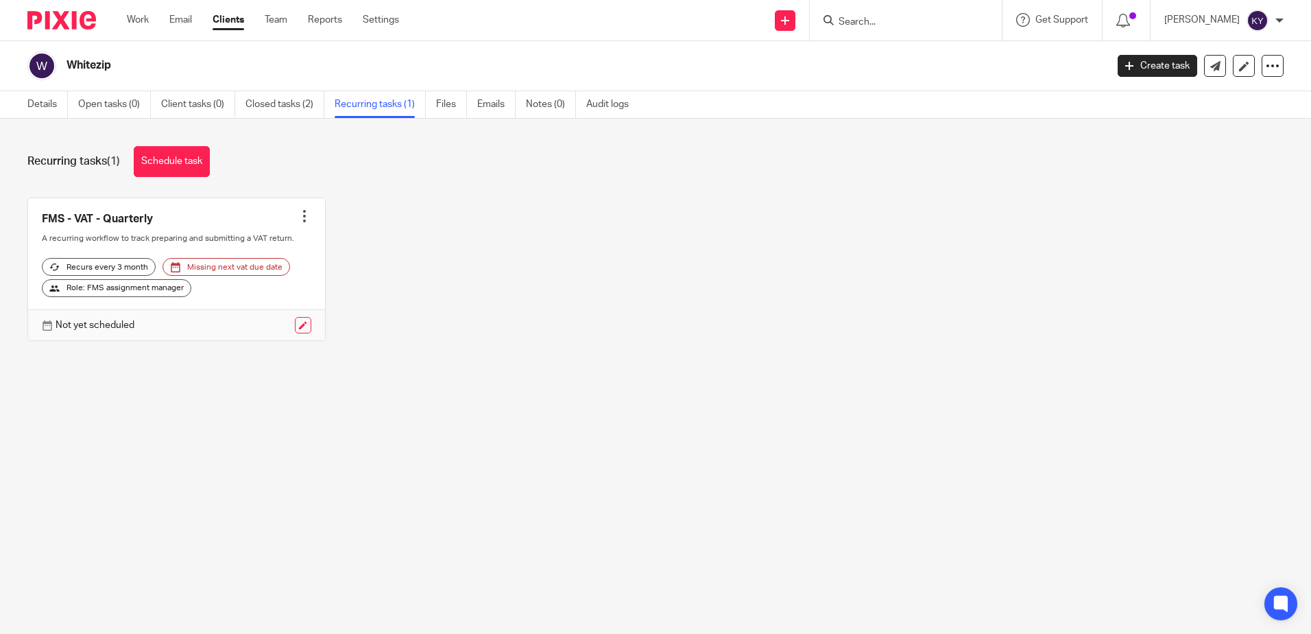
click at [882, 26] on input "Search" at bounding box center [898, 22] width 123 height 12
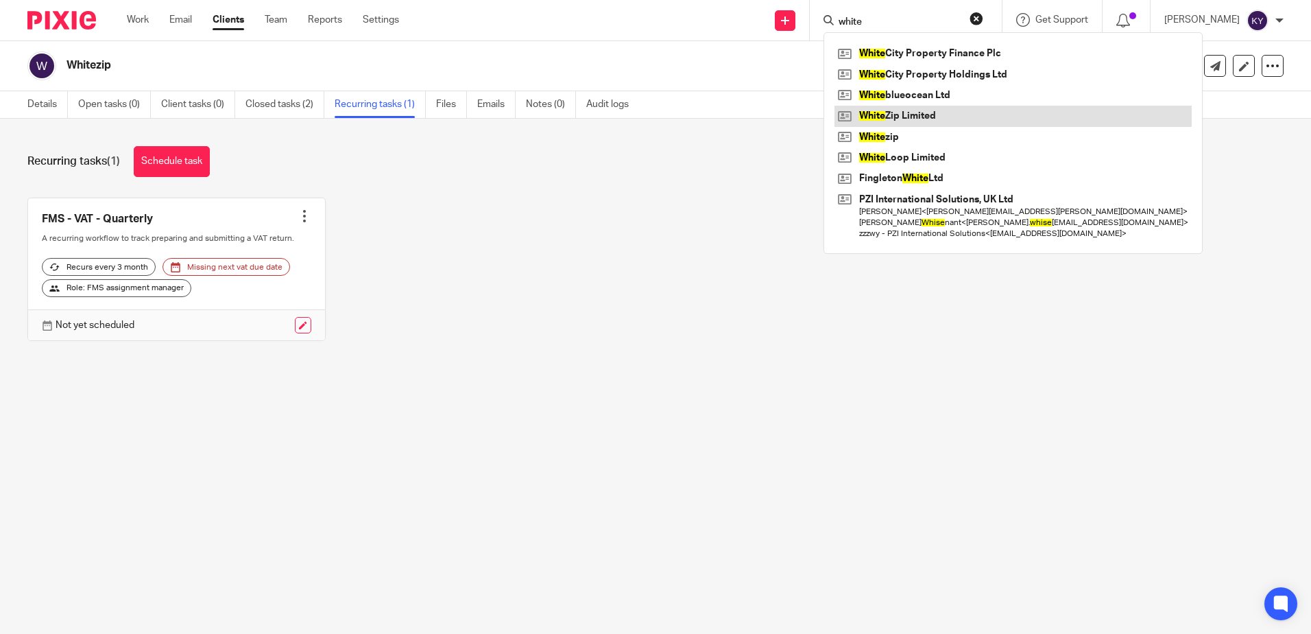
type input "white"
click at [946, 112] on link at bounding box center [1013, 116] width 357 height 21
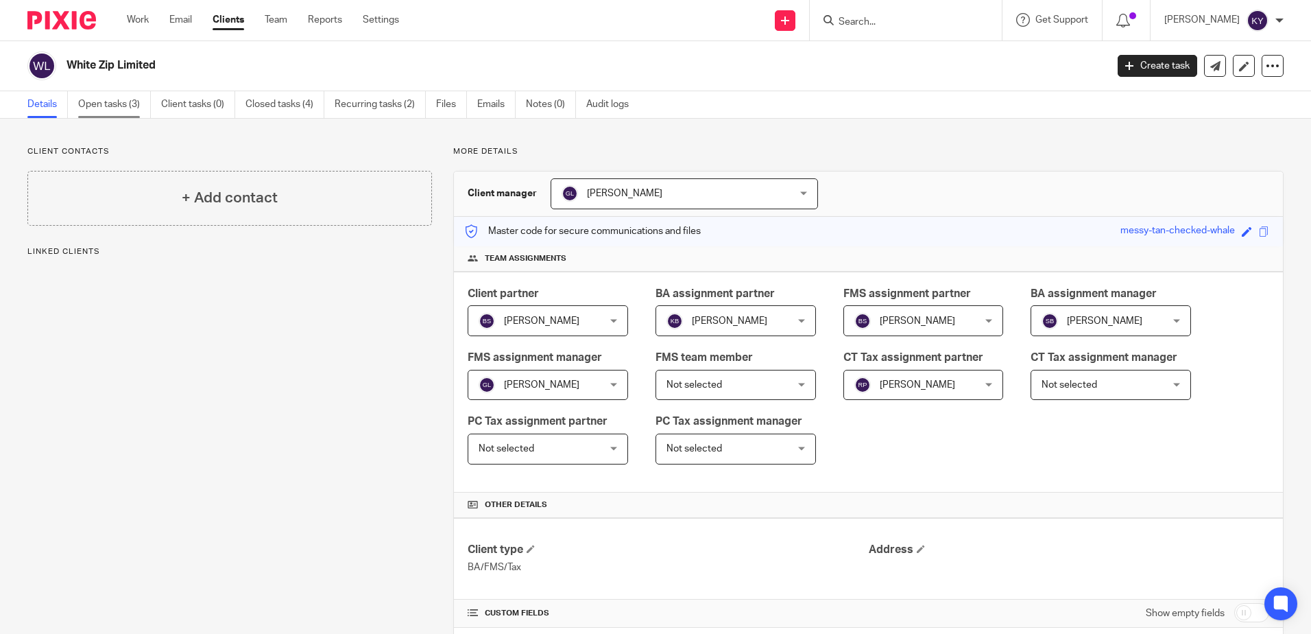
click at [94, 104] on link "Open tasks (3)" at bounding box center [114, 104] width 73 height 27
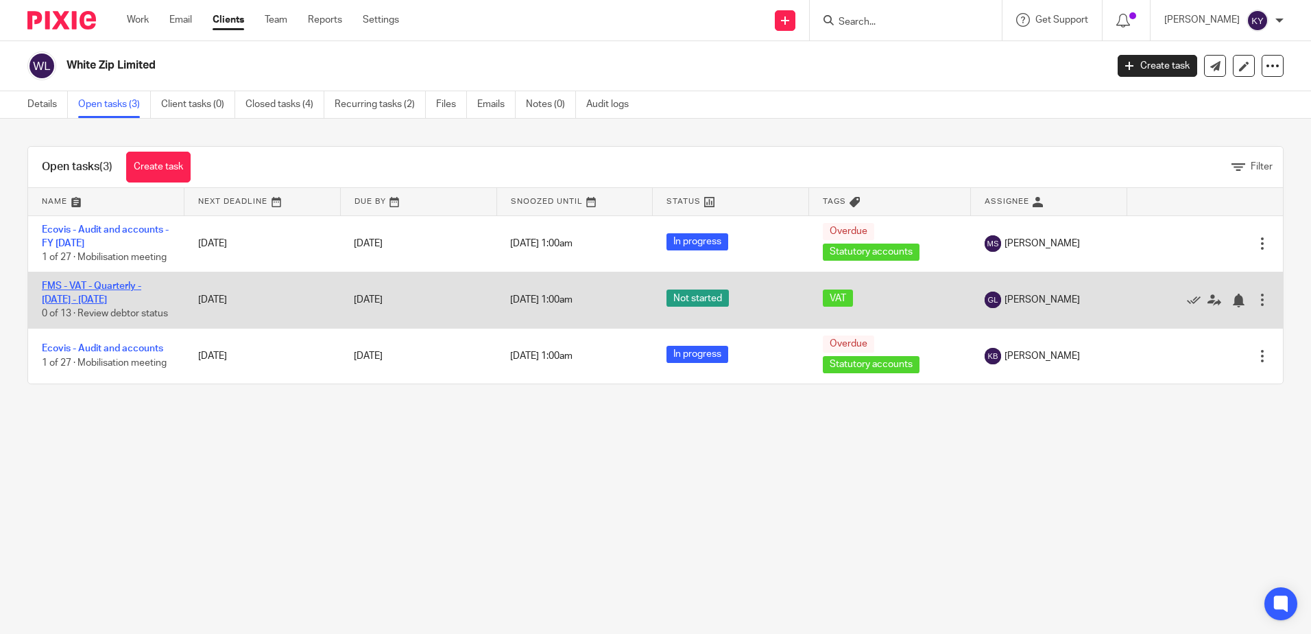
click at [70, 304] on link "FMS - VAT - Quarterly - [DATE] - [DATE]" at bounding box center [91, 292] width 99 height 23
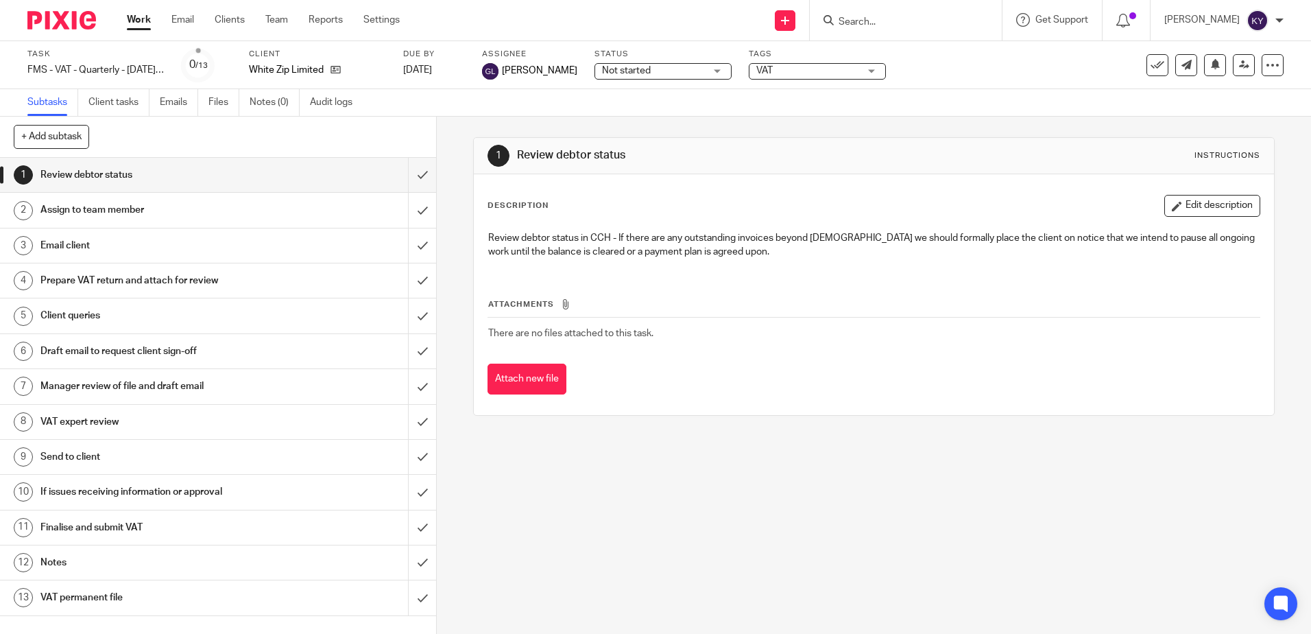
click at [812, 71] on span "VAT" at bounding box center [807, 71] width 103 height 14
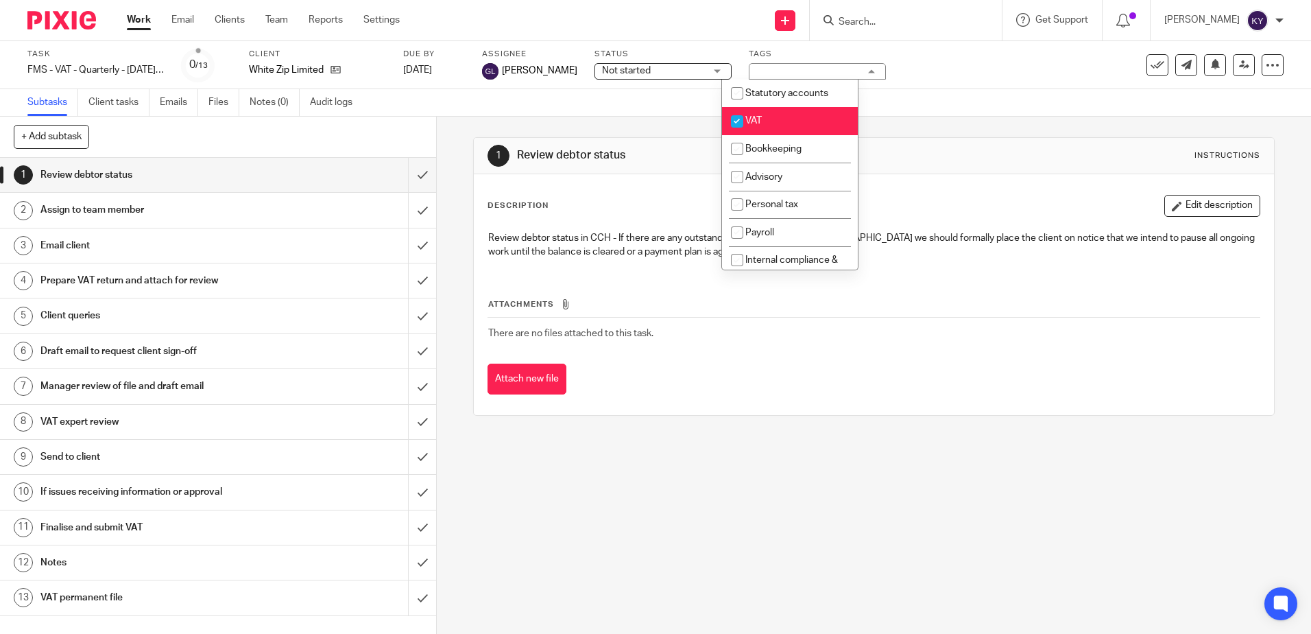
scroll to position [137, 0]
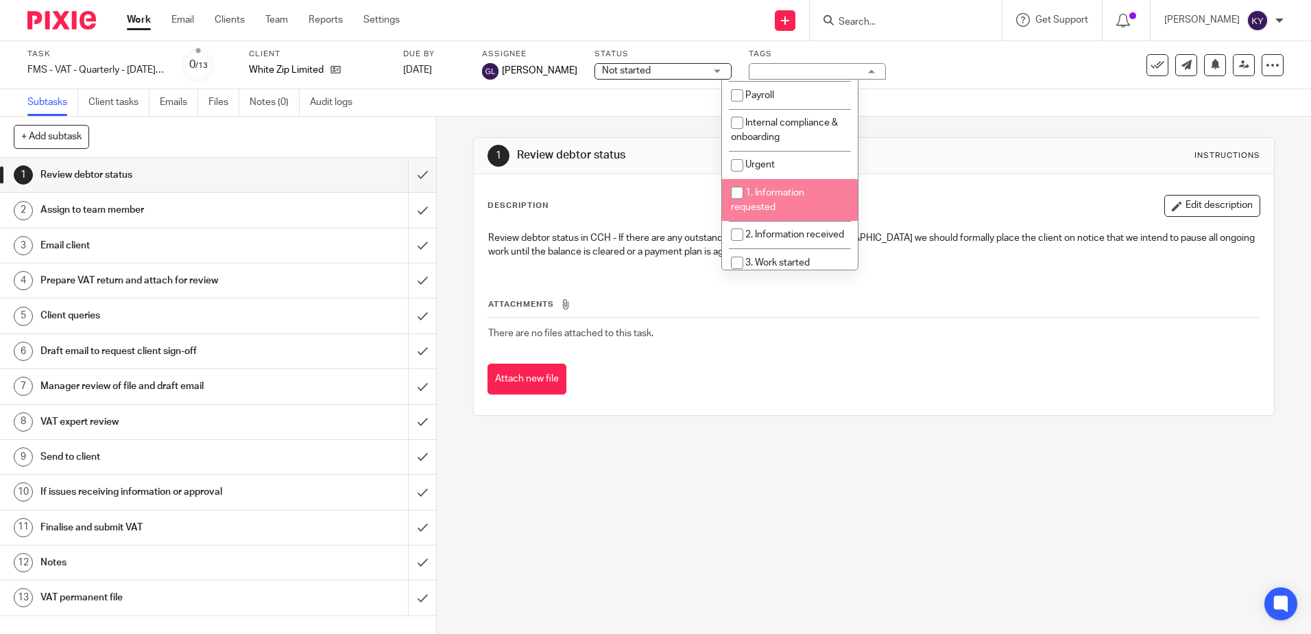
click at [766, 206] on span "1. Information requested" at bounding box center [767, 200] width 73 height 24
checkbox input "true"
click at [767, 237] on span "2. Information received" at bounding box center [794, 235] width 99 height 10
checkbox input "true"
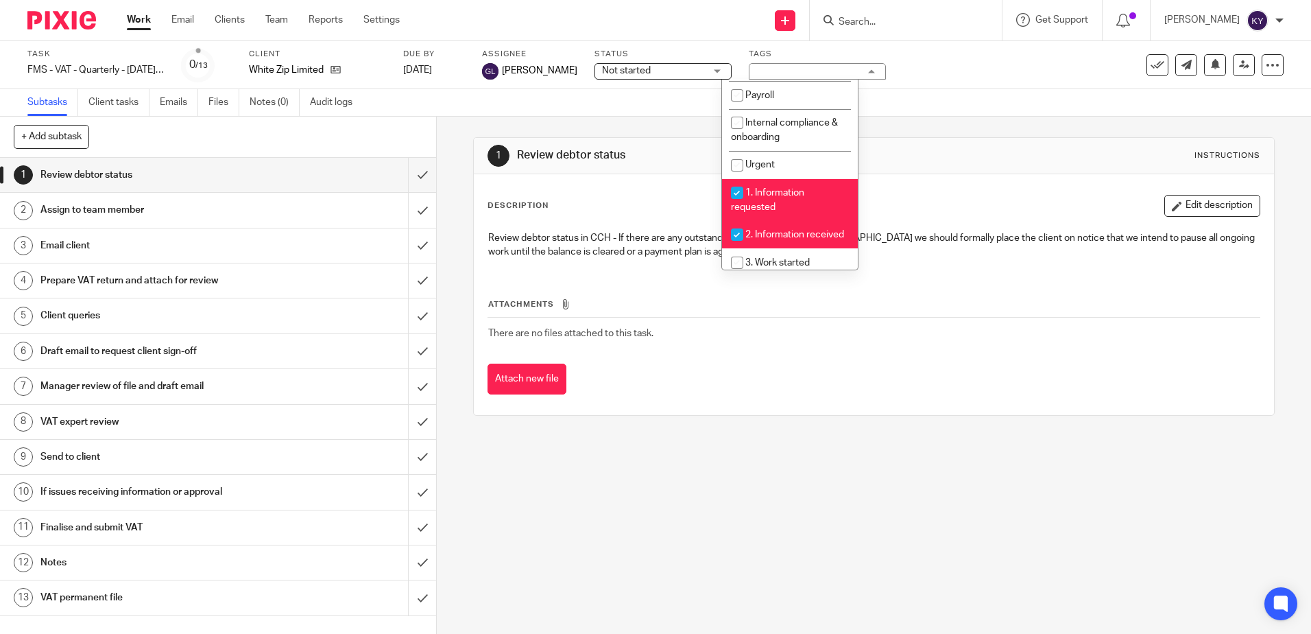
scroll to position [206, 0]
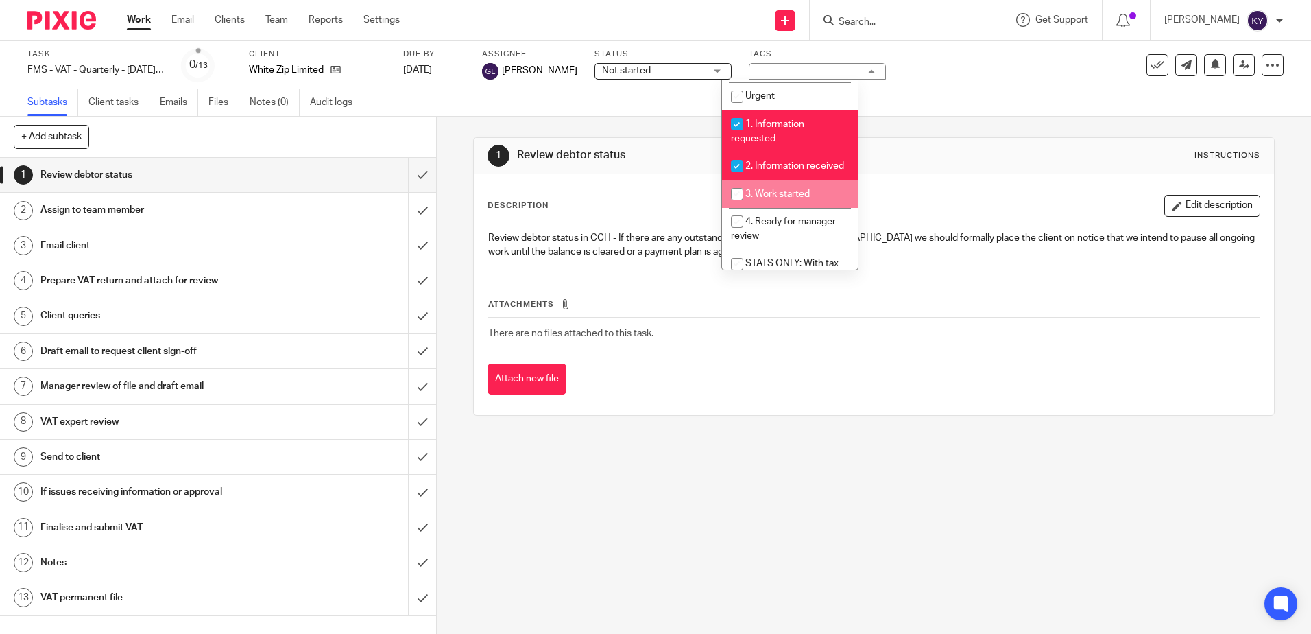
click at [777, 199] on span "3. Work started" at bounding box center [777, 194] width 64 height 10
checkbox input "true"
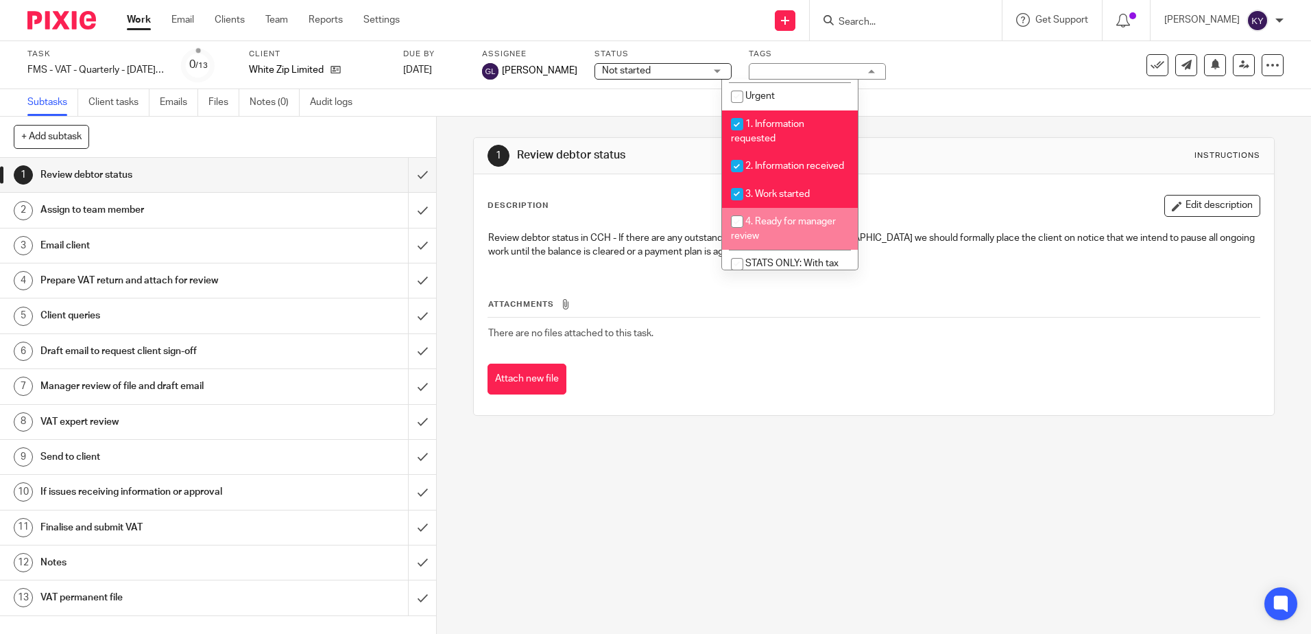
click at [690, 564] on div "1 Review debtor status Instructions Description Edit description Review debtor …" at bounding box center [874, 375] width 874 height 517
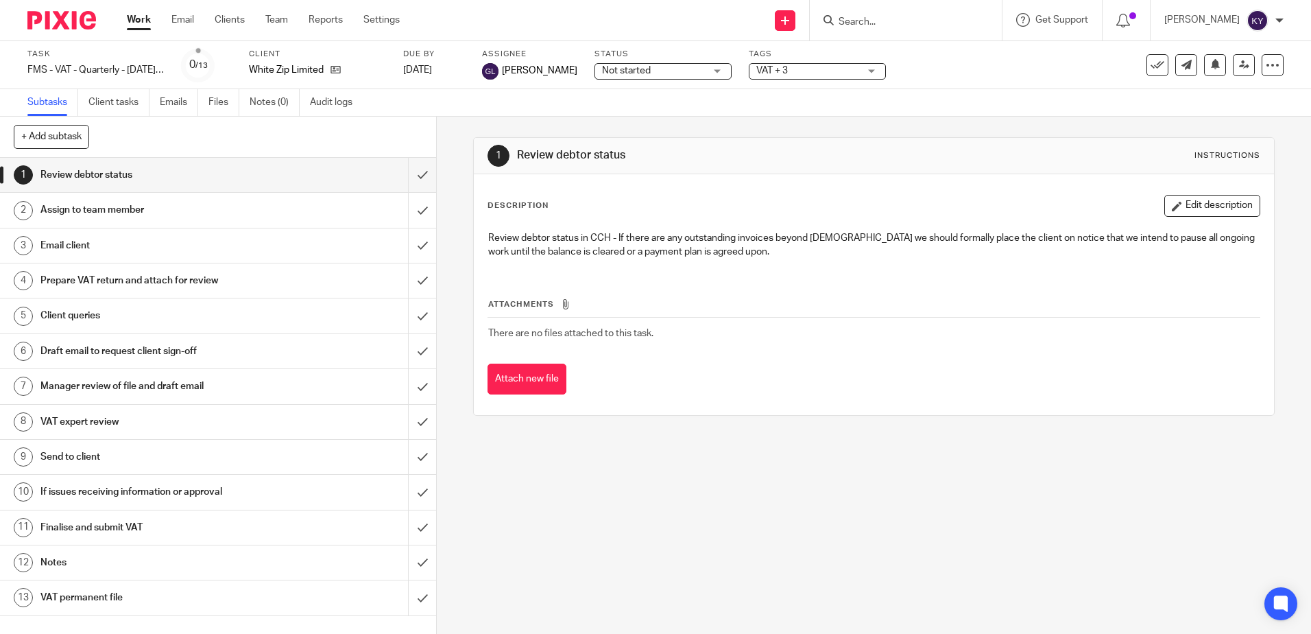
click at [832, 74] on span "VAT + 3" at bounding box center [807, 71] width 103 height 14
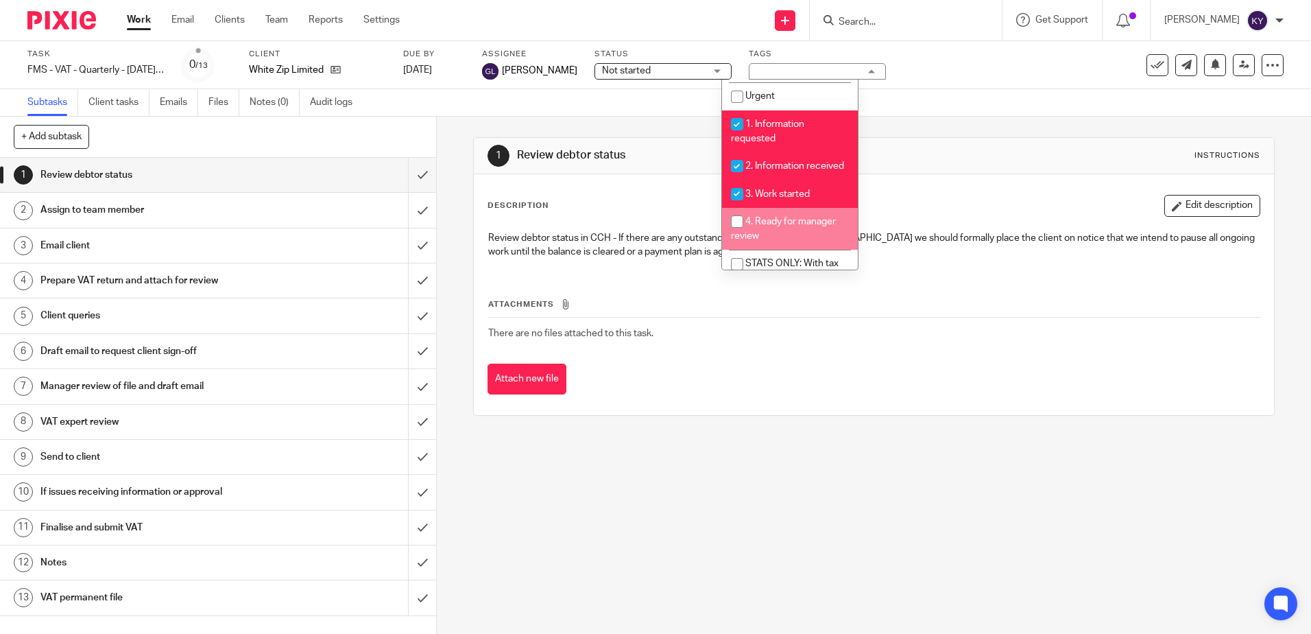
click at [695, 508] on div "1 Review debtor status Instructions Description Edit description Review debtor …" at bounding box center [874, 375] width 874 height 517
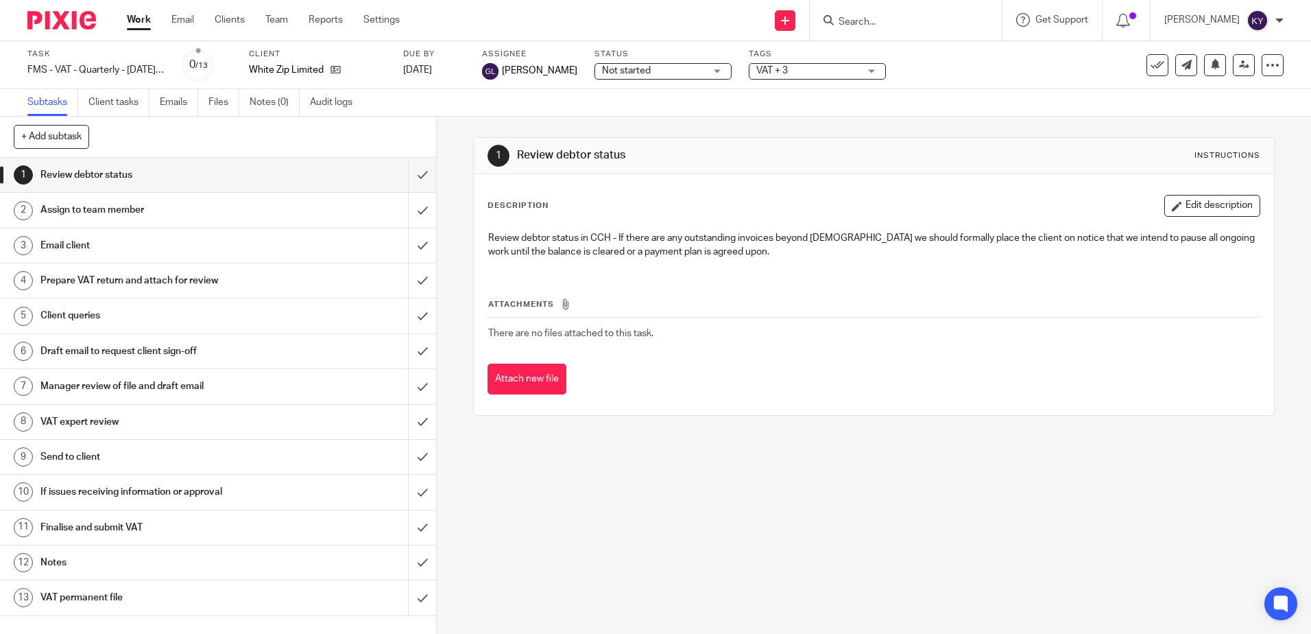
click at [1175, 209] on button "Edit description" at bounding box center [1213, 206] width 96 height 22
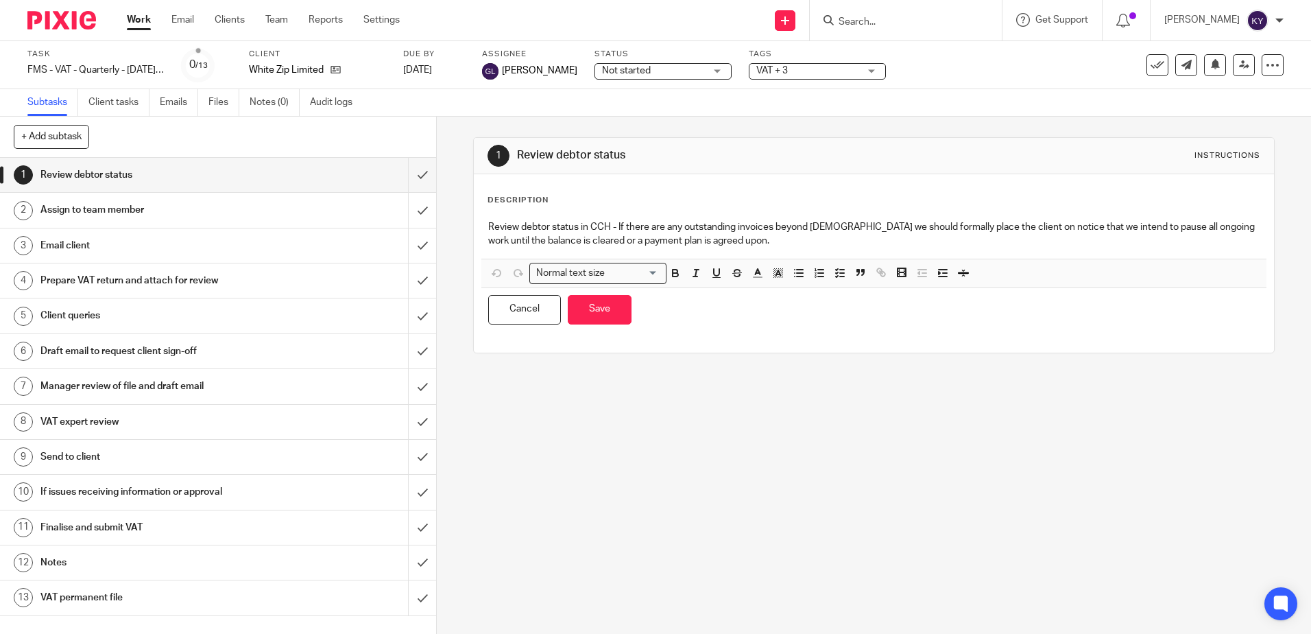
click at [767, 247] on p "Review debtor status in CCH - If there are any outstanding invoices beyond 2 mo…" at bounding box center [873, 234] width 771 height 28
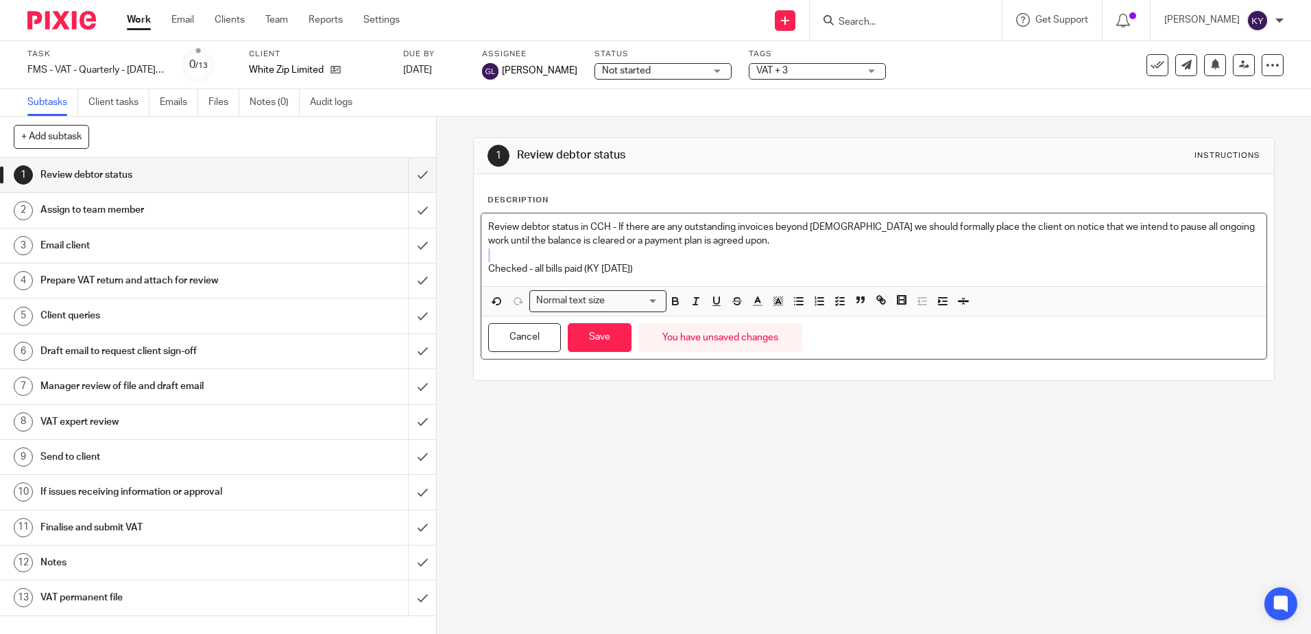
drag, startPoint x: 687, startPoint y: 257, endPoint x: 508, endPoint y: 266, distance: 179.2
click at [505, 267] on div "Review debtor status in CCH - If there are any outstanding invoices beyond 2 mo…" at bounding box center [873, 249] width 785 height 73
click at [636, 285] on div "Review debtor status in CCH - If there are any outstanding invoices beyond 2 mo…" at bounding box center [873, 249] width 785 height 73
drag, startPoint x: 652, startPoint y: 268, endPoint x: 488, endPoint y: 266, distance: 163.9
click at [488, 266] on p "Checked - all bills paid (KY 12.08.2025)" at bounding box center [873, 269] width 771 height 14
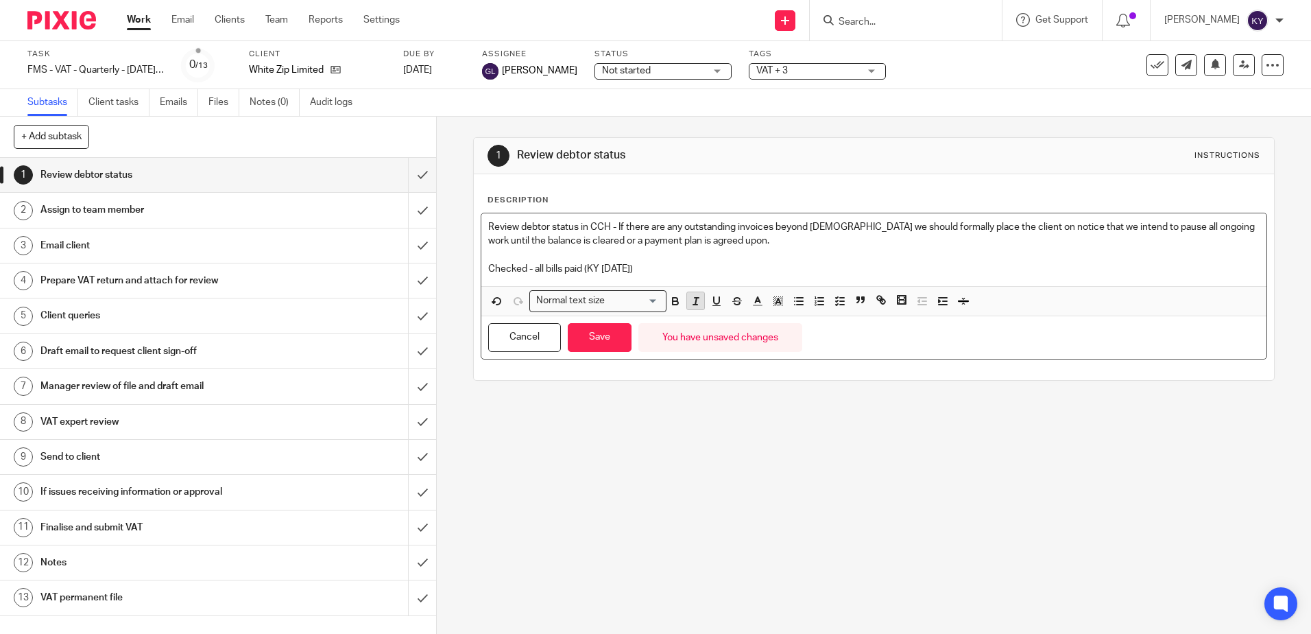
click at [676, 298] on icon "button" at bounding box center [675, 301] width 12 height 12
click at [752, 300] on icon "button" at bounding box center [758, 301] width 12 height 12
click at [867, 333] on li "color:#FA28FF" at bounding box center [871, 332] width 10 height 10
click at [724, 260] on p at bounding box center [873, 255] width 771 height 14
click at [597, 337] on button "Save" at bounding box center [600, 337] width 64 height 29
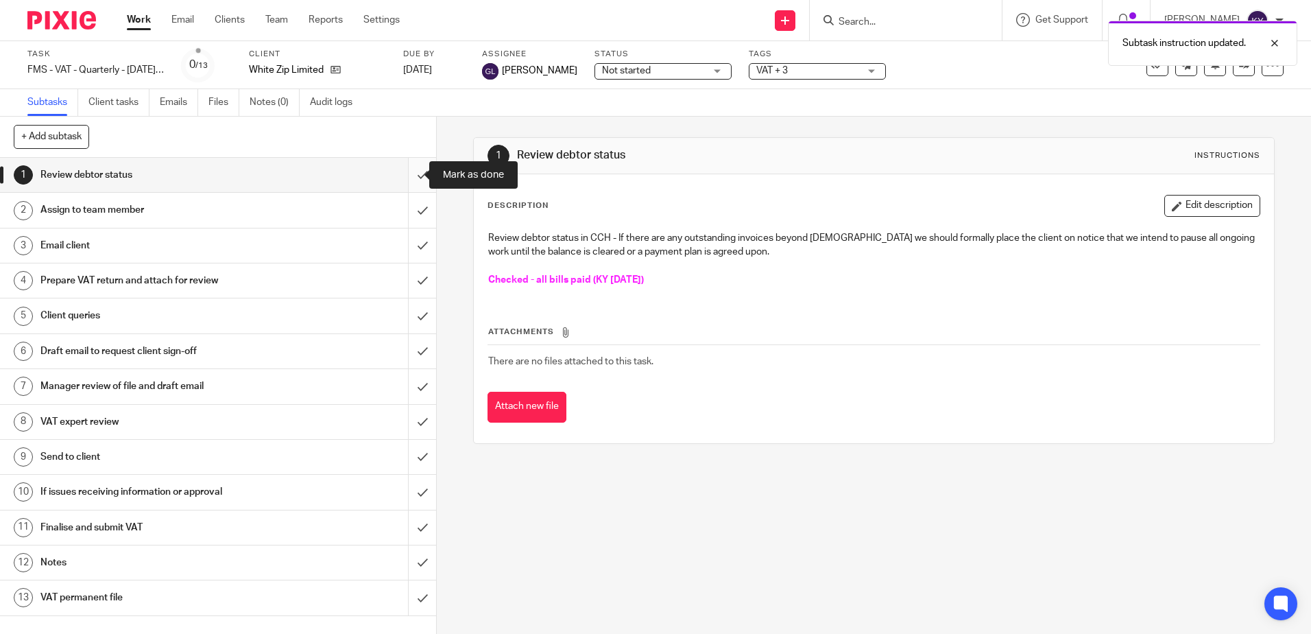
click at [397, 174] on input "submit" at bounding box center [218, 175] width 436 height 34
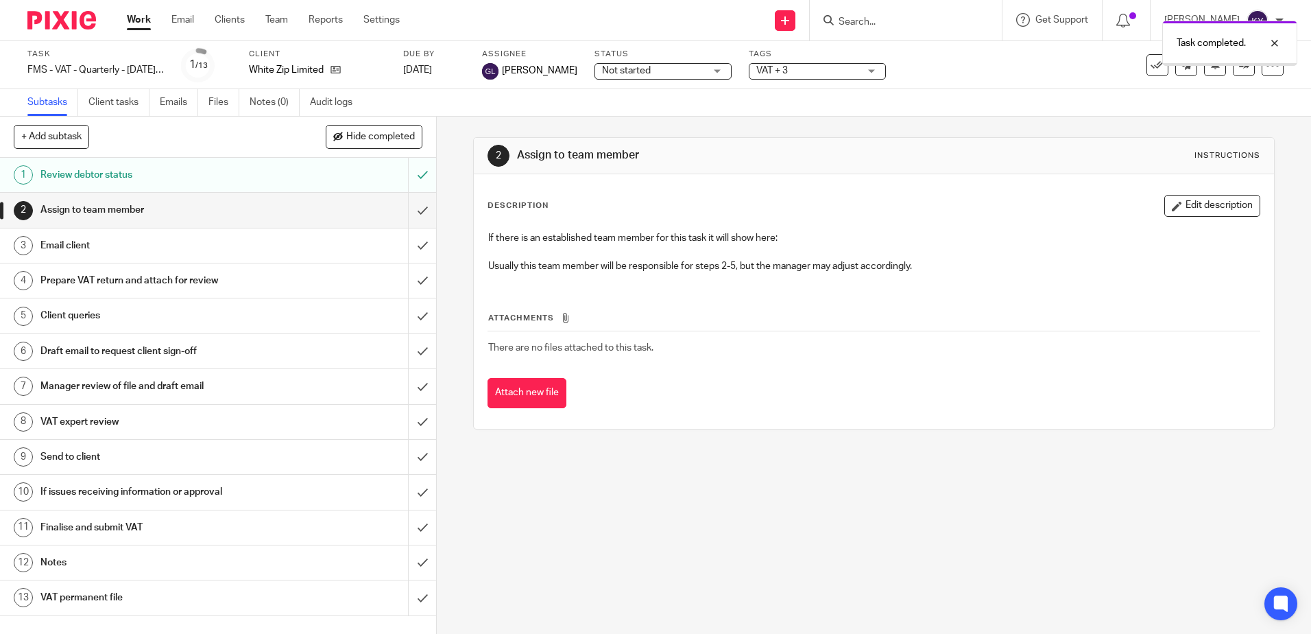
drag, startPoint x: 0, startPoint y: 0, endPoint x: 816, endPoint y: 69, distance: 819.0
click at [815, 69] on span "VAT + 3" at bounding box center [807, 71] width 103 height 14
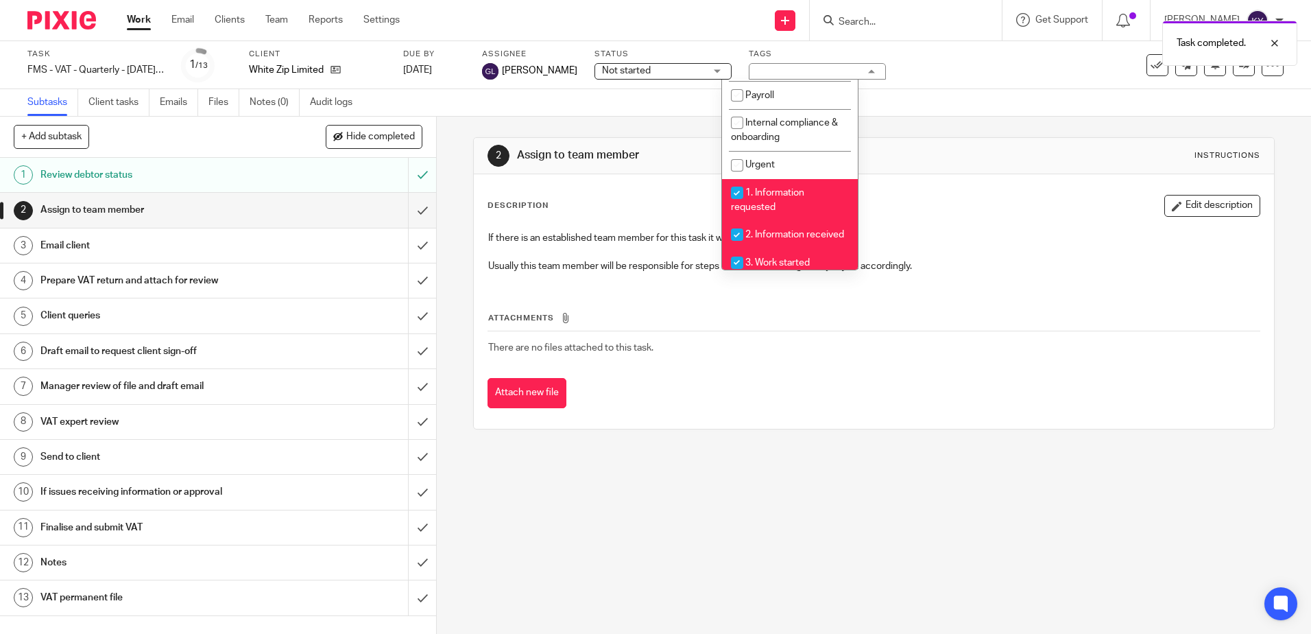
scroll to position [274, 0]
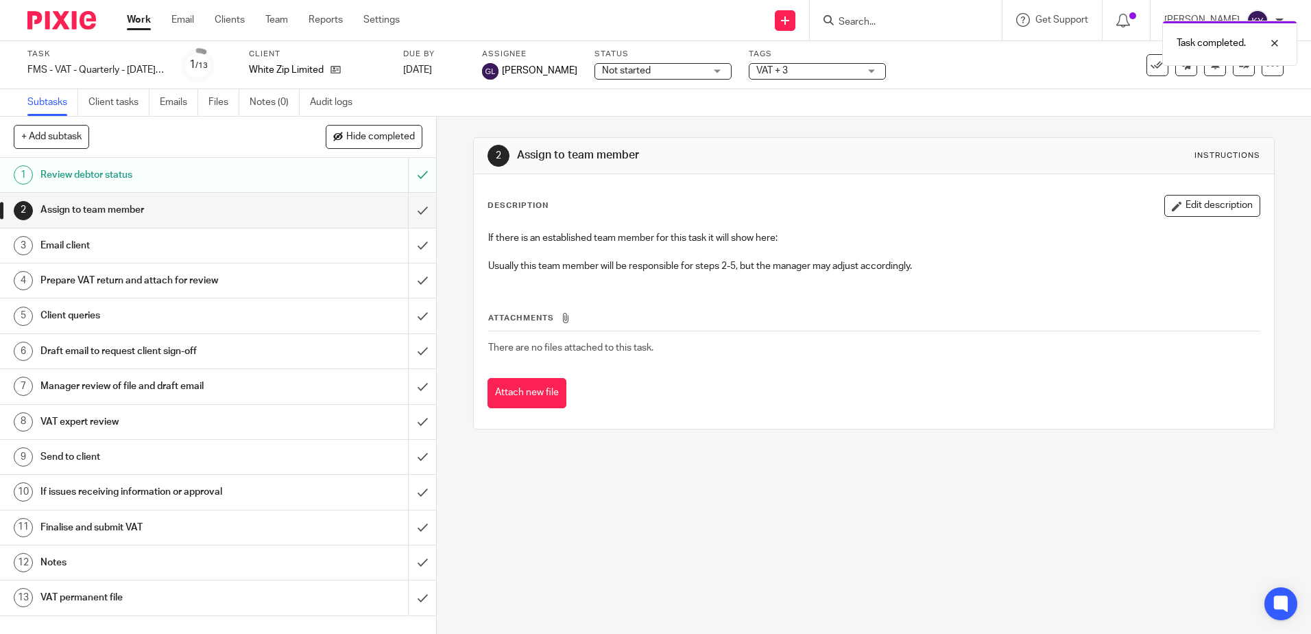
click at [552, 520] on div "2 Assign to team member Instructions Description Edit description If there is a…" at bounding box center [874, 375] width 874 height 517
click at [409, 208] on input "submit" at bounding box center [218, 210] width 436 height 34
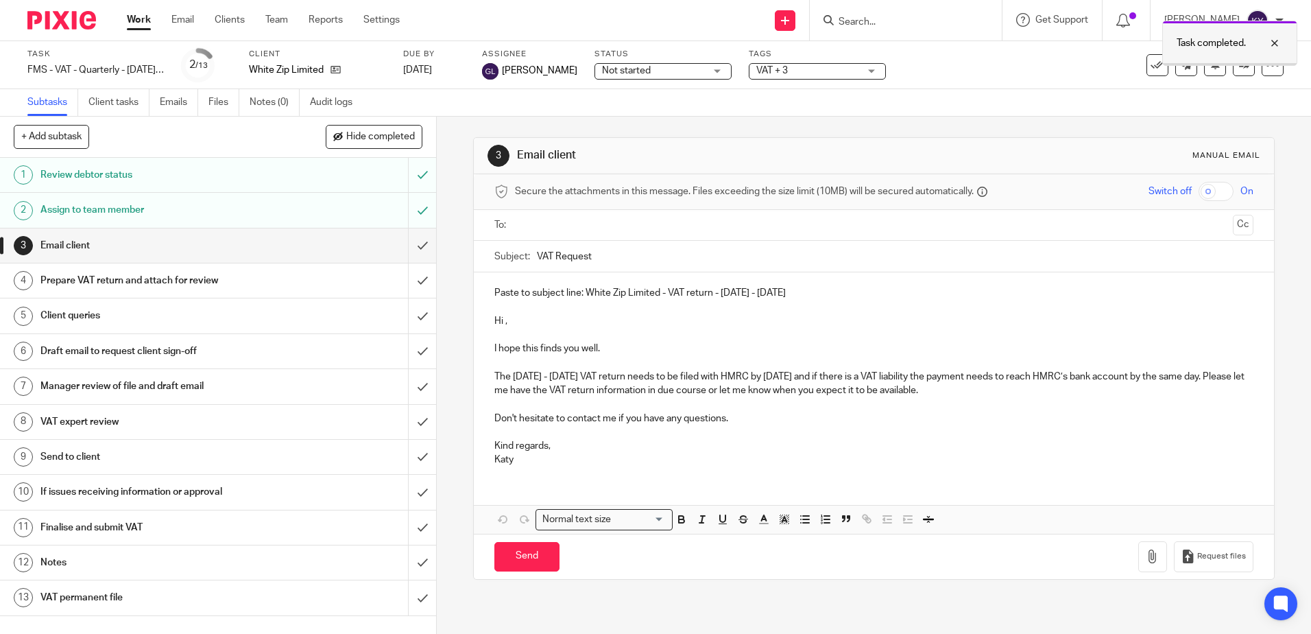
click at [1275, 44] on div at bounding box center [1264, 43] width 37 height 16
click at [1239, 63] on icon at bounding box center [1244, 65] width 10 height 10
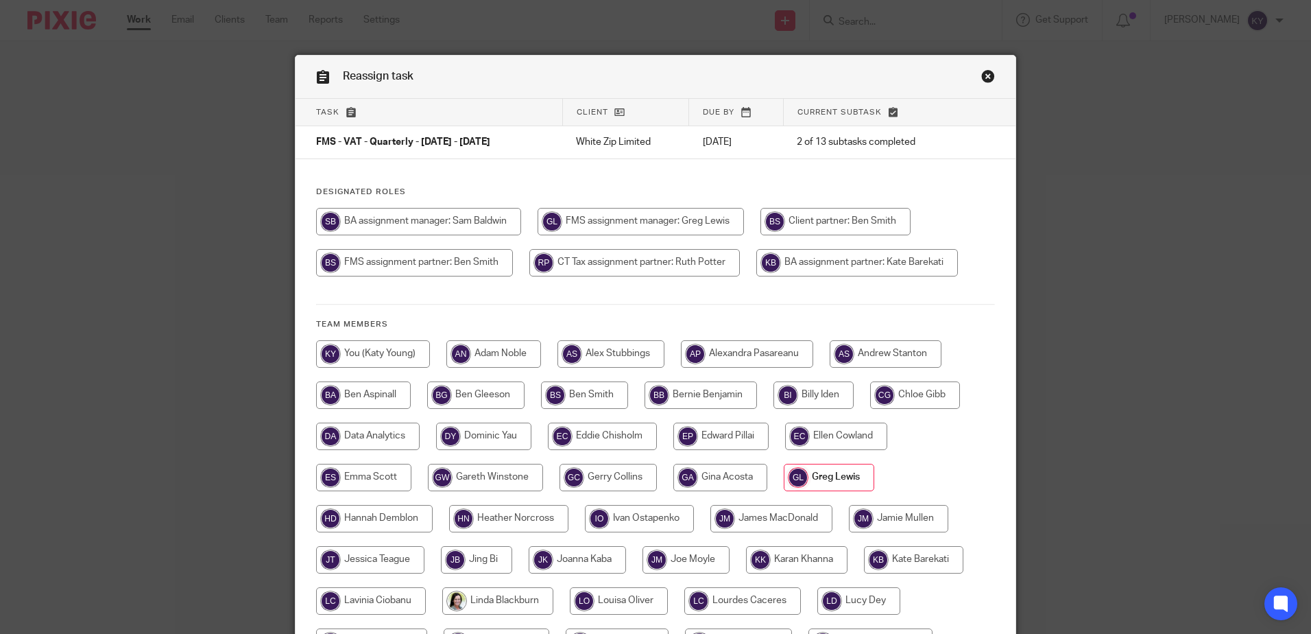
click at [610, 438] on input "radio" at bounding box center [602, 435] width 109 height 27
radio input "true"
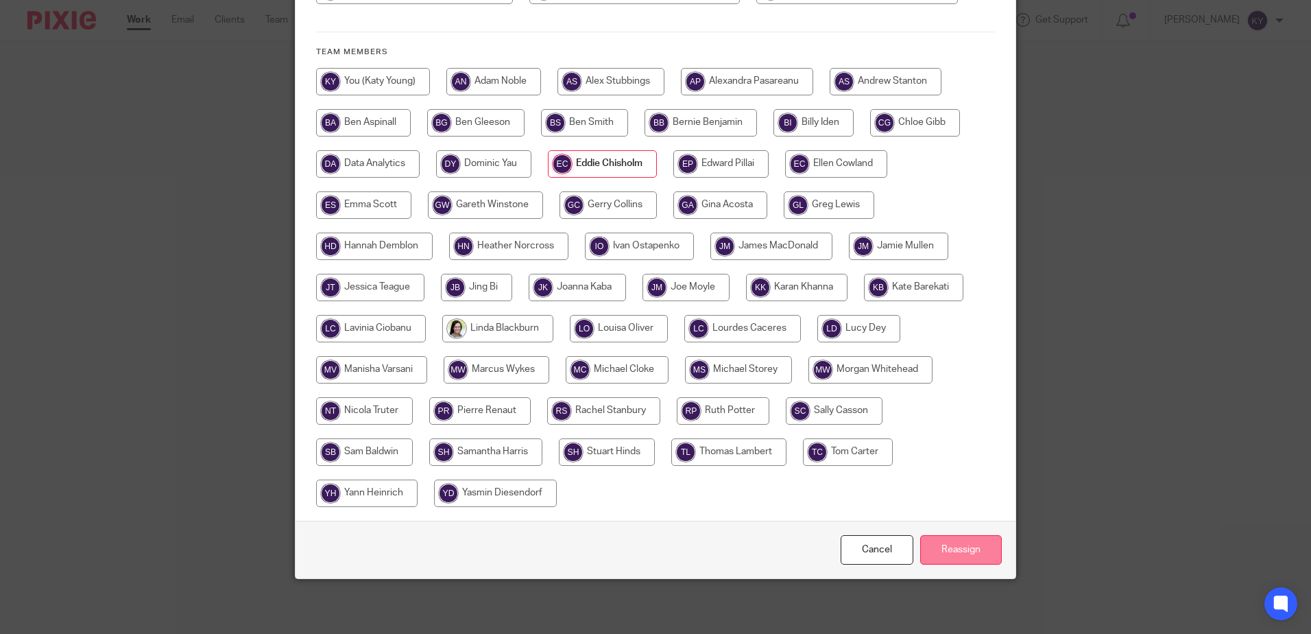
click at [960, 547] on input "Reassign" at bounding box center [961, 549] width 82 height 29
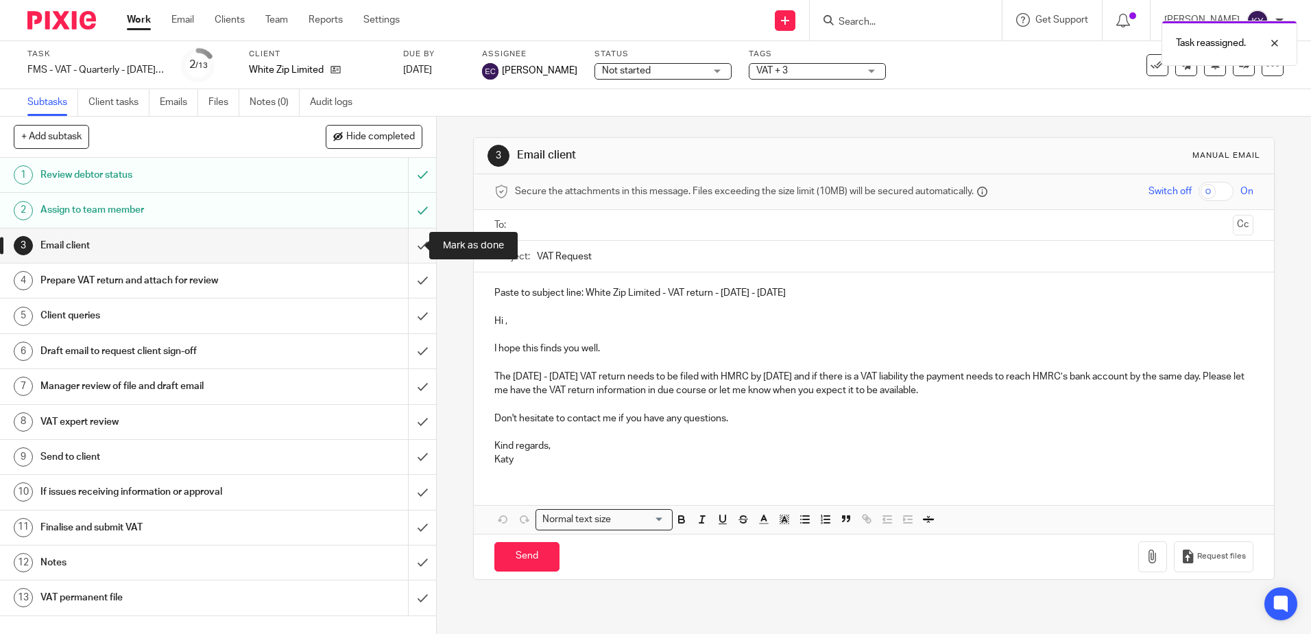
click at [407, 248] on input "submit" at bounding box center [218, 245] width 436 height 34
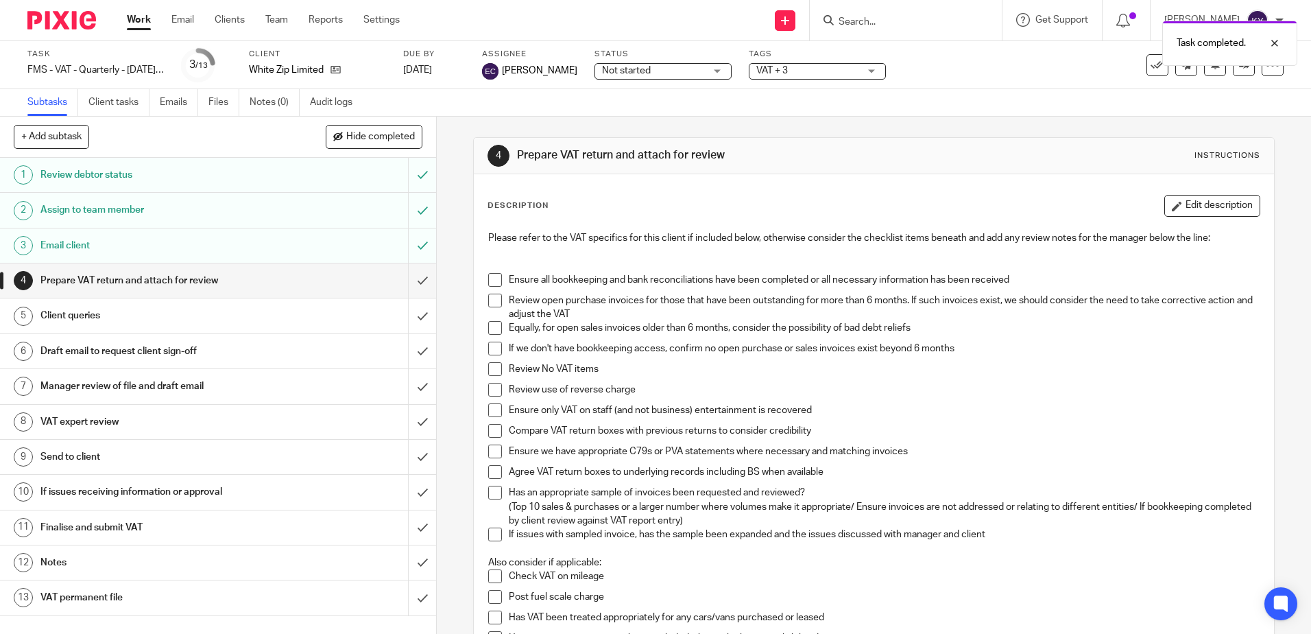
click at [451, 304] on div "4 Prepare VAT return and attach for review Instructions Description Edit descri…" at bounding box center [874, 375] width 874 height 517
click at [96, 425] on h1 "VAT expert review" at bounding box center [158, 421] width 236 height 21
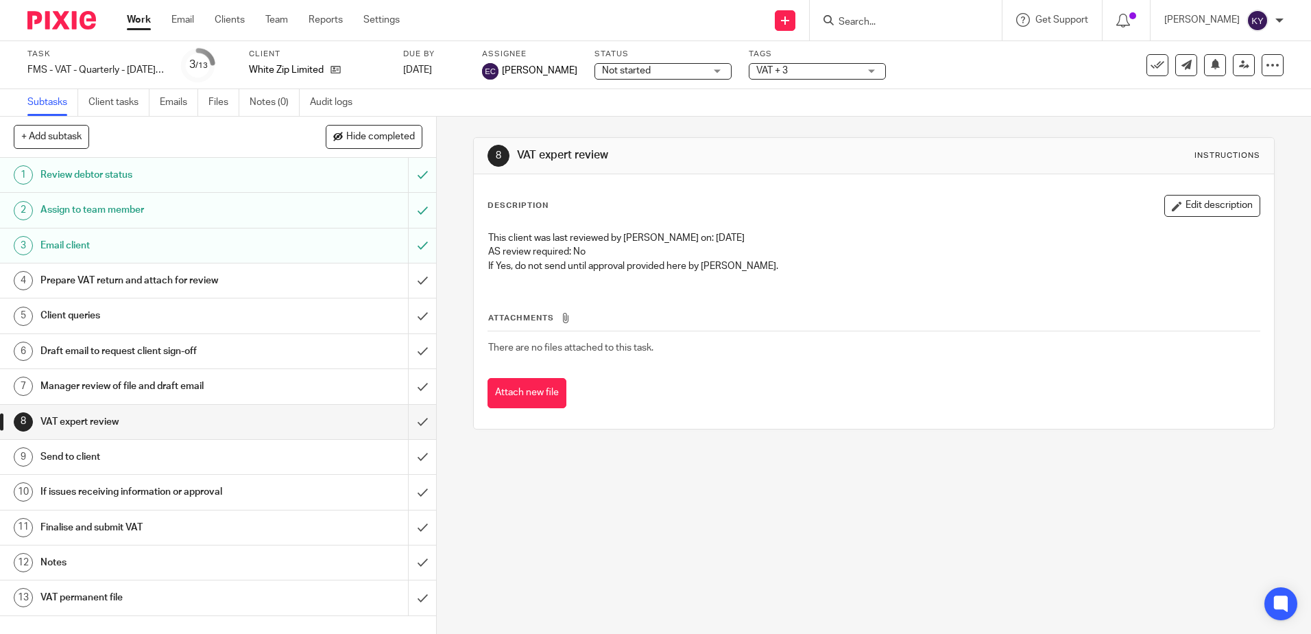
click at [907, 19] on input "Search" at bounding box center [898, 22] width 123 height 12
click at [903, 24] on input "Search" at bounding box center [898, 22] width 123 height 12
type input "strat"
click at [929, 54] on link at bounding box center [920, 53] width 170 height 21
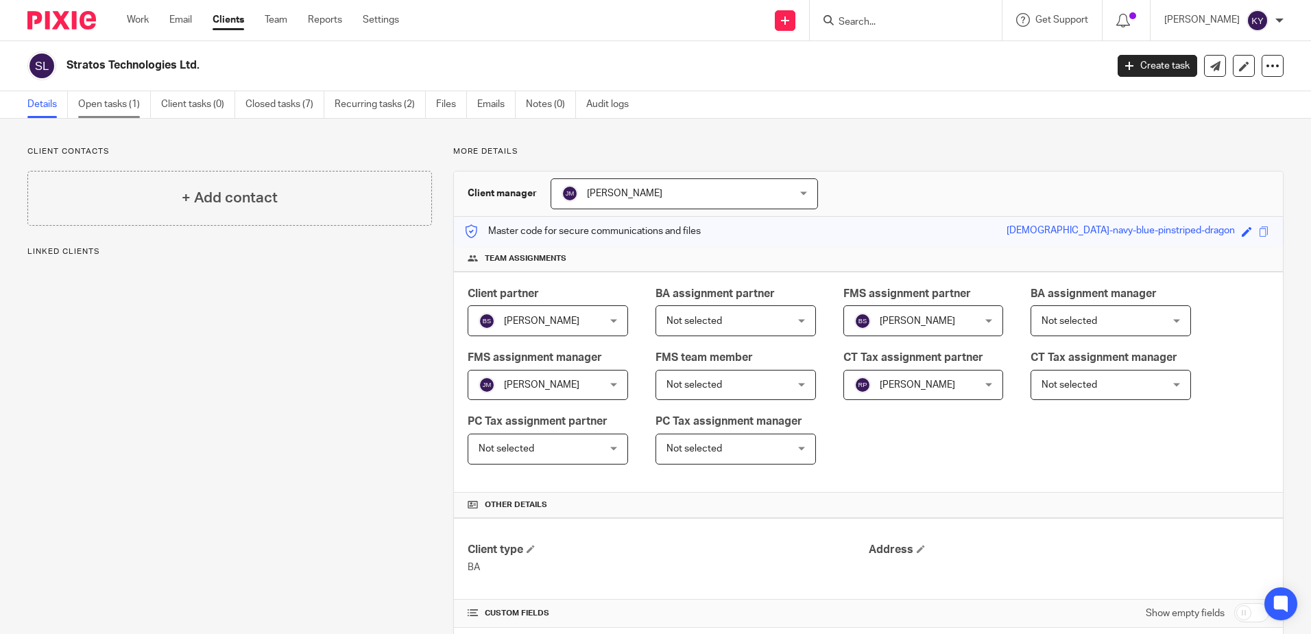
click at [93, 114] on link "Open tasks (1)" at bounding box center [114, 104] width 73 height 27
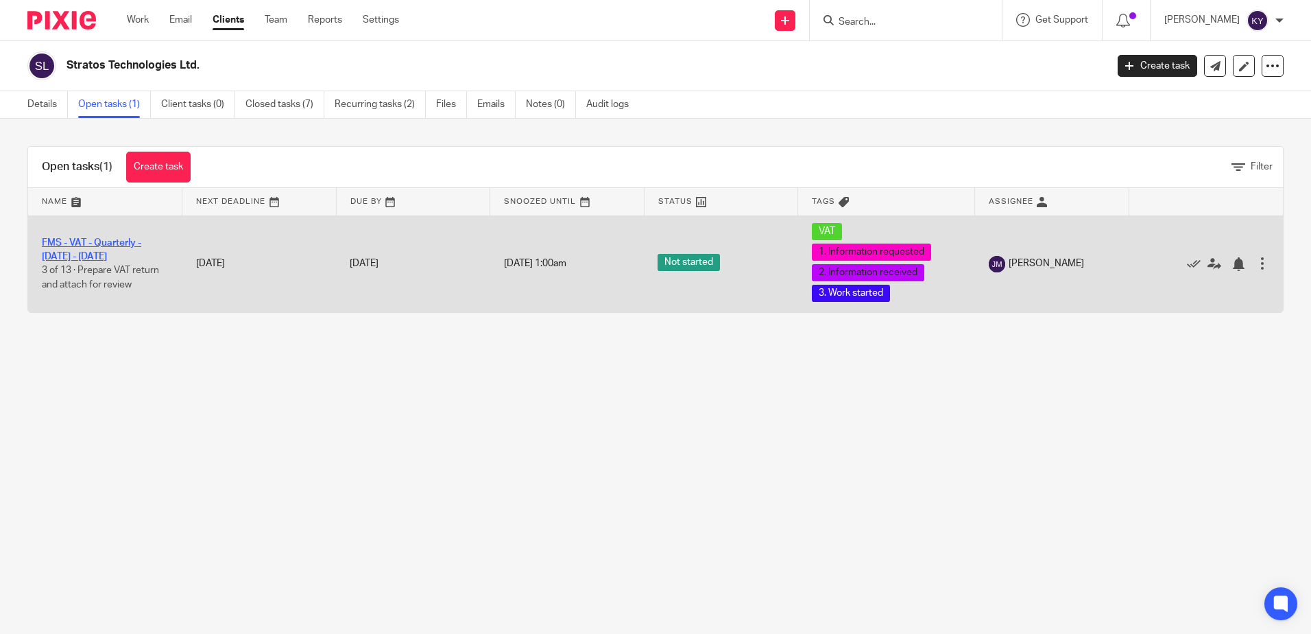
click at [77, 246] on link "FMS - VAT - Quarterly - [DATE] - [DATE]" at bounding box center [91, 249] width 99 height 23
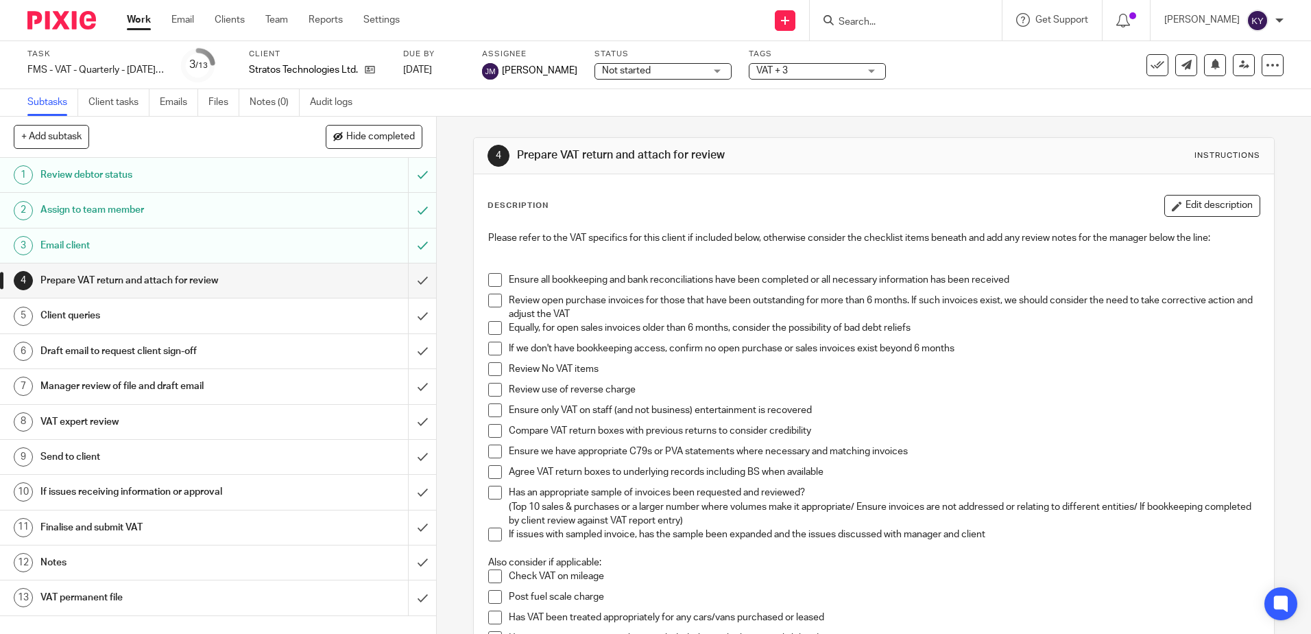
click at [75, 422] on h1 "VAT expert review" at bounding box center [158, 421] width 236 height 21
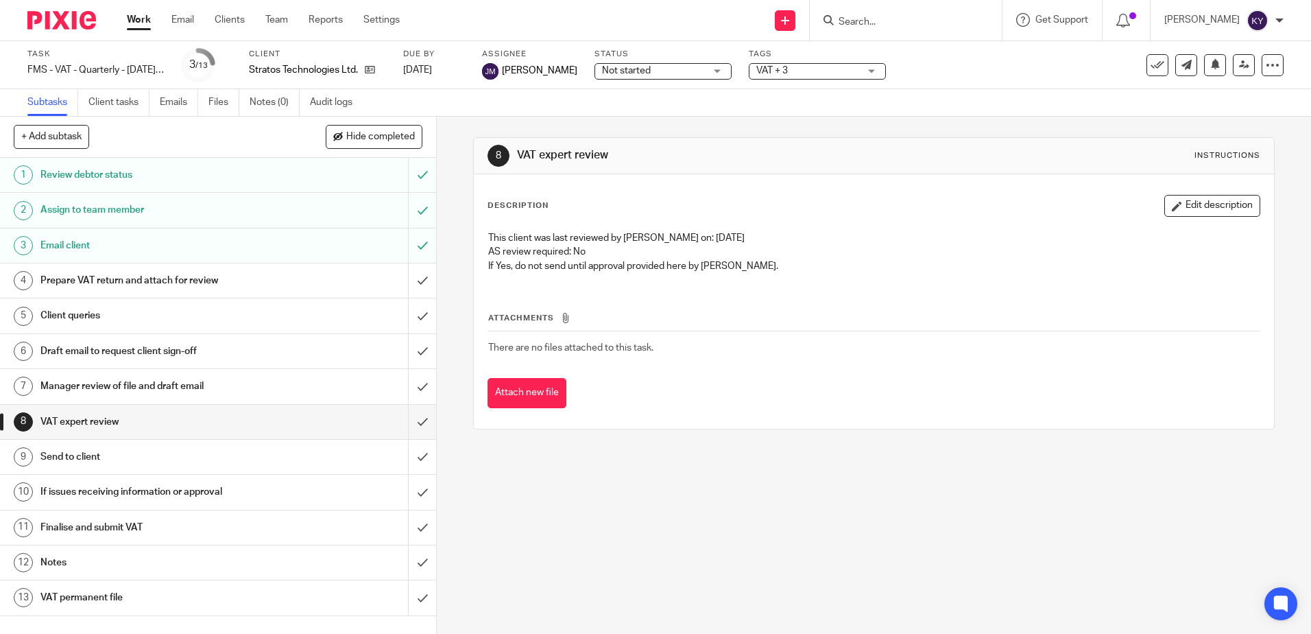
click at [649, 534] on div "8 VAT expert review Instructions Description Edit description This client was l…" at bounding box center [874, 375] width 874 height 517
click at [924, 21] on input "Search" at bounding box center [898, 22] width 123 height 12
type input "x mo"
click at [894, 57] on link at bounding box center [920, 53] width 170 height 21
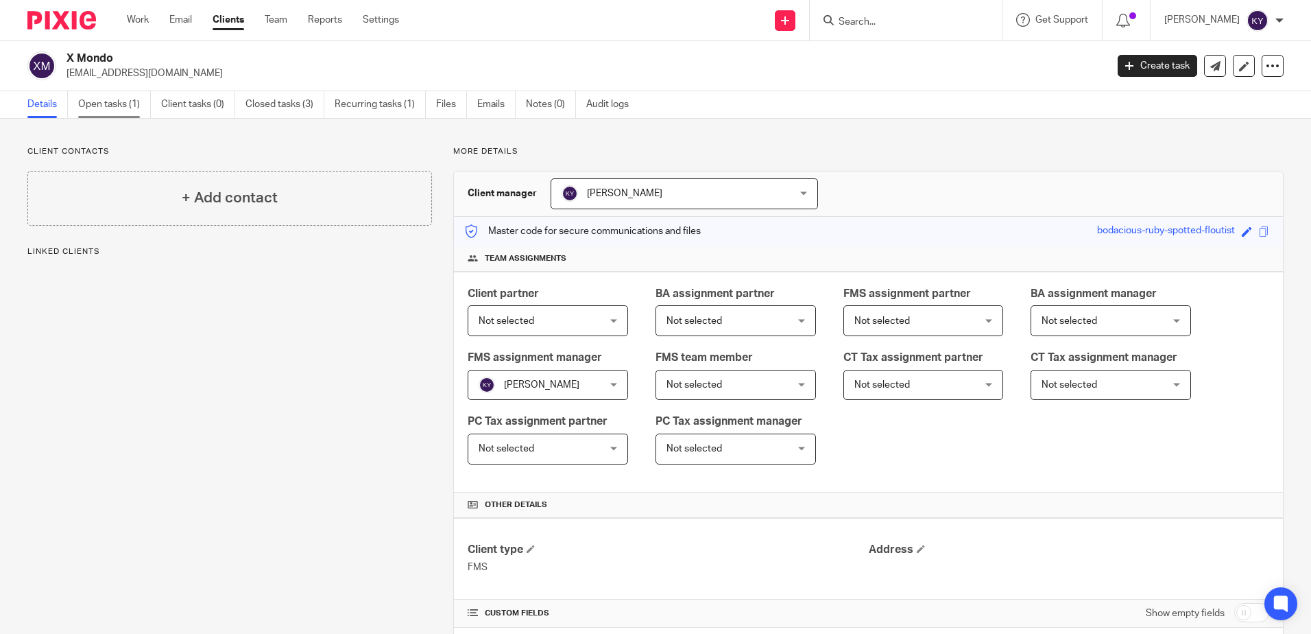
click at [134, 103] on link "Open tasks (1)" at bounding box center [114, 104] width 73 height 27
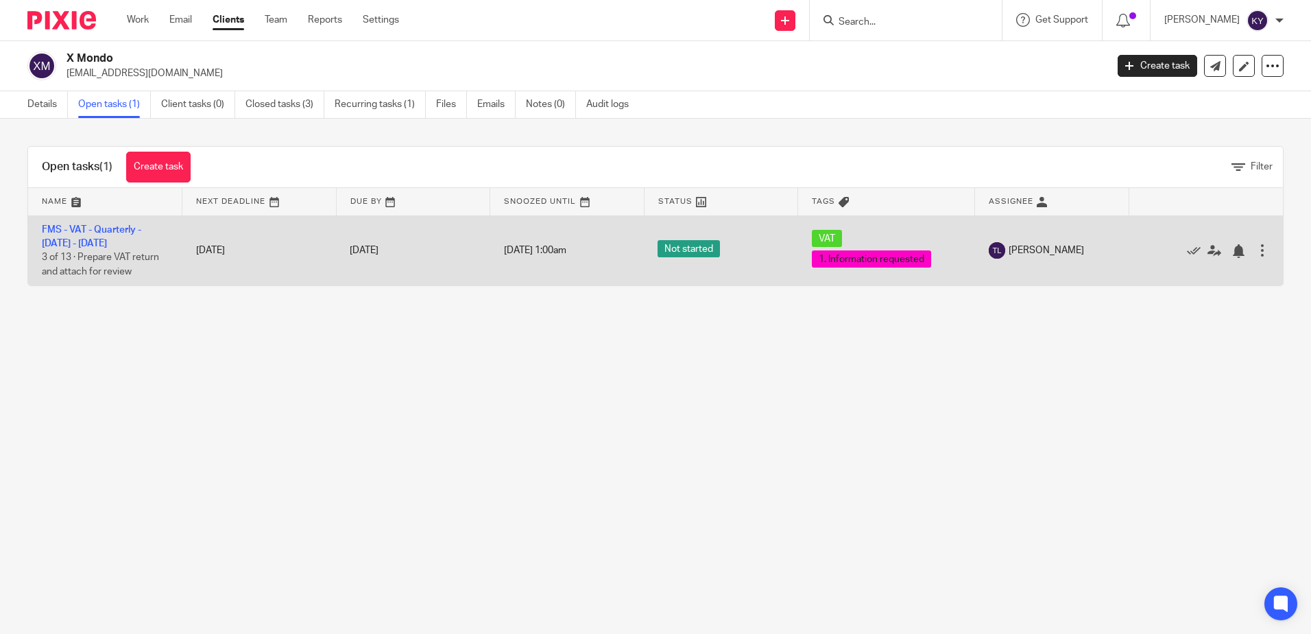
click at [59, 238] on link "FMS - VAT - Quarterly - May - July, 2025" at bounding box center [91, 236] width 99 height 23
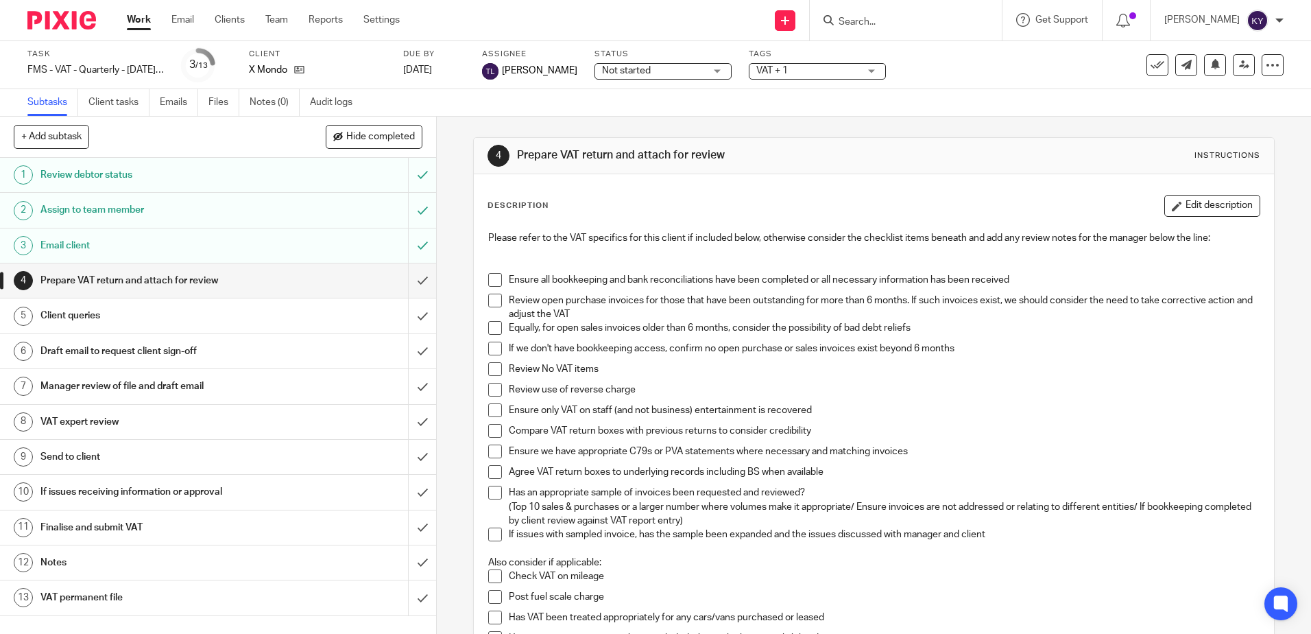
click at [843, 71] on span "VAT + 1" at bounding box center [807, 71] width 103 height 14
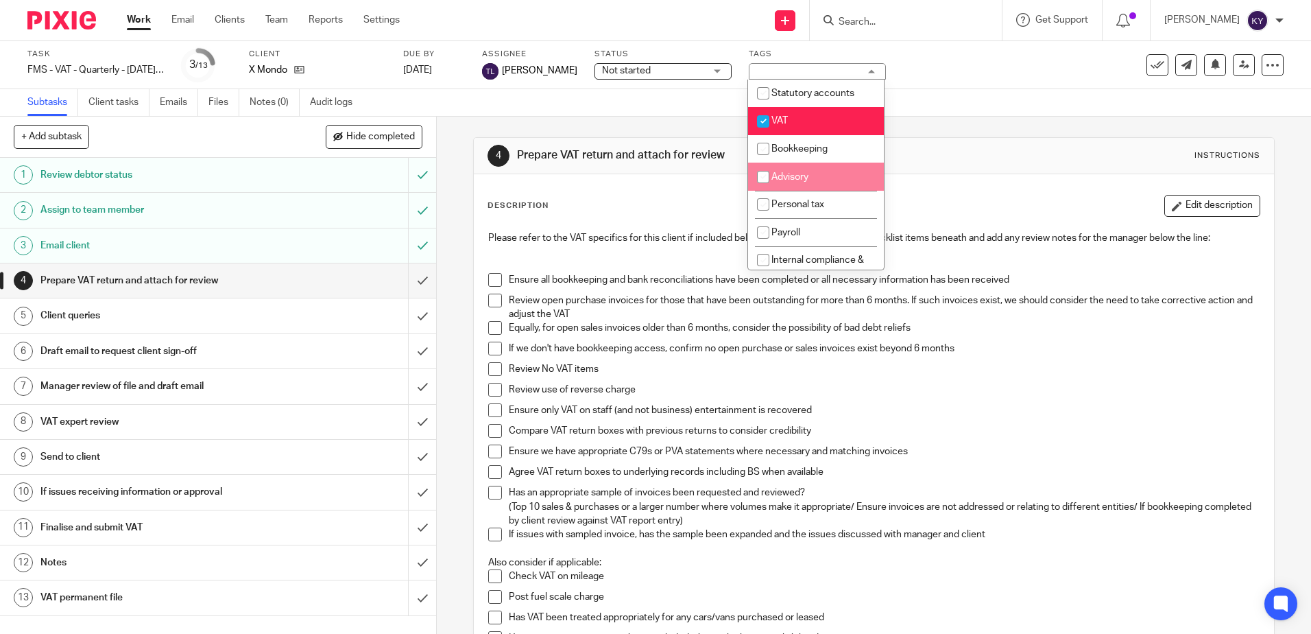
scroll to position [137, 0]
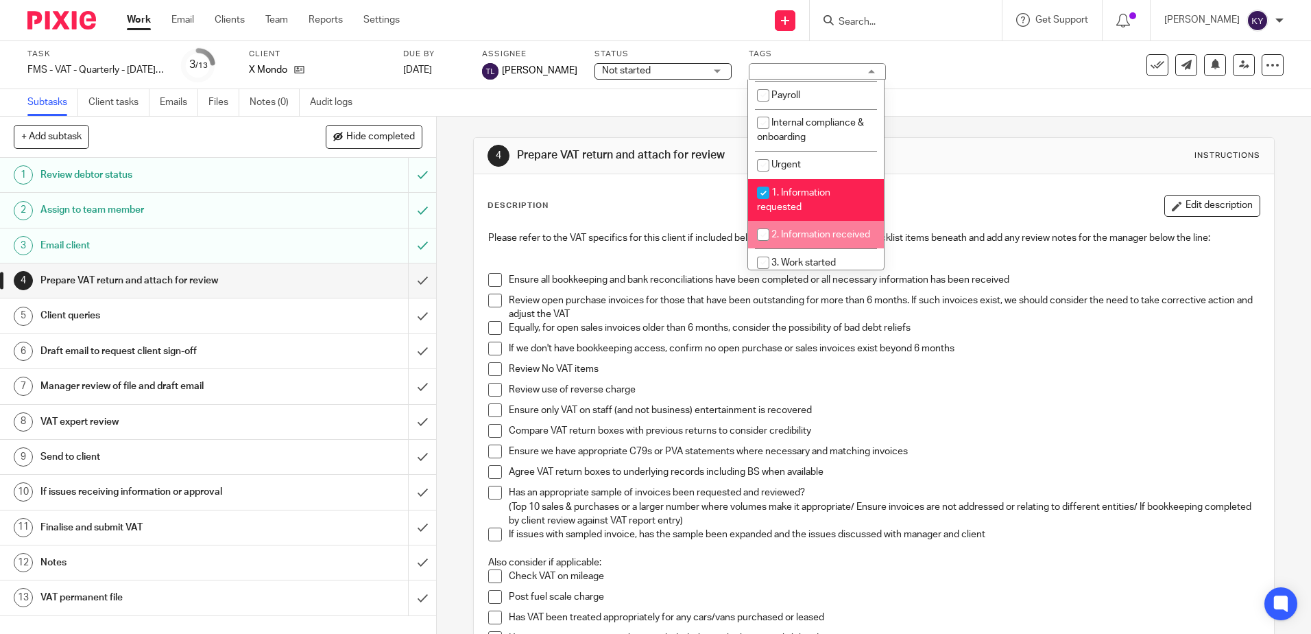
click at [806, 238] on span "2. Information received" at bounding box center [821, 235] width 99 height 10
checkbox input "true"
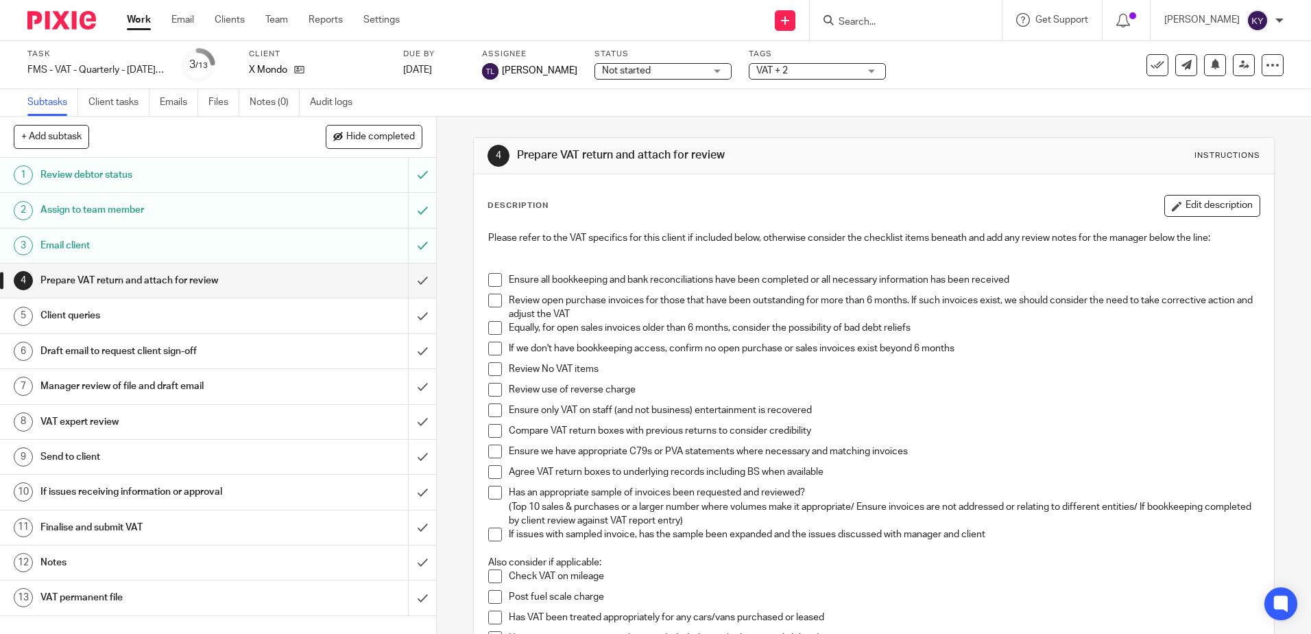
click at [442, 261] on div "4 Prepare VAT return and attach for review Instructions Description Edit descri…" at bounding box center [874, 375] width 874 height 517
drag, startPoint x: 69, startPoint y: 419, endPoint x: 108, endPoint y: 420, distance: 38.4
click at [69, 420] on h1 "VAT expert review" at bounding box center [158, 421] width 236 height 21
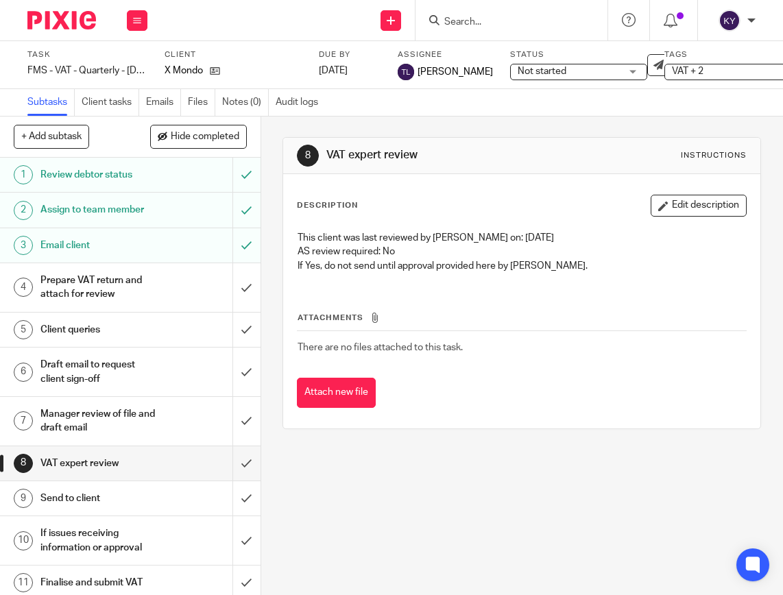
click at [481, 524] on div "8 VAT expert review Instructions Description Edit description This client was l…" at bounding box center [522, 356] width 522 height 479
click at [467, 19] on input "Search" at bounding box center [504, 22] width 123 height 12
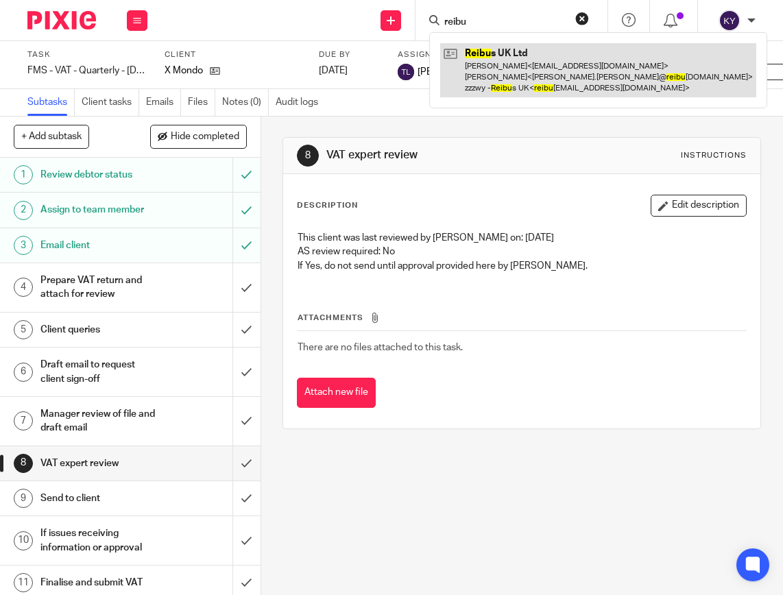
type input "reibu"
click at [510, 67] on link at bounding box center [598, 70] width 316 height 54
